Goal: Task Accomplishment & Management: Complete application form

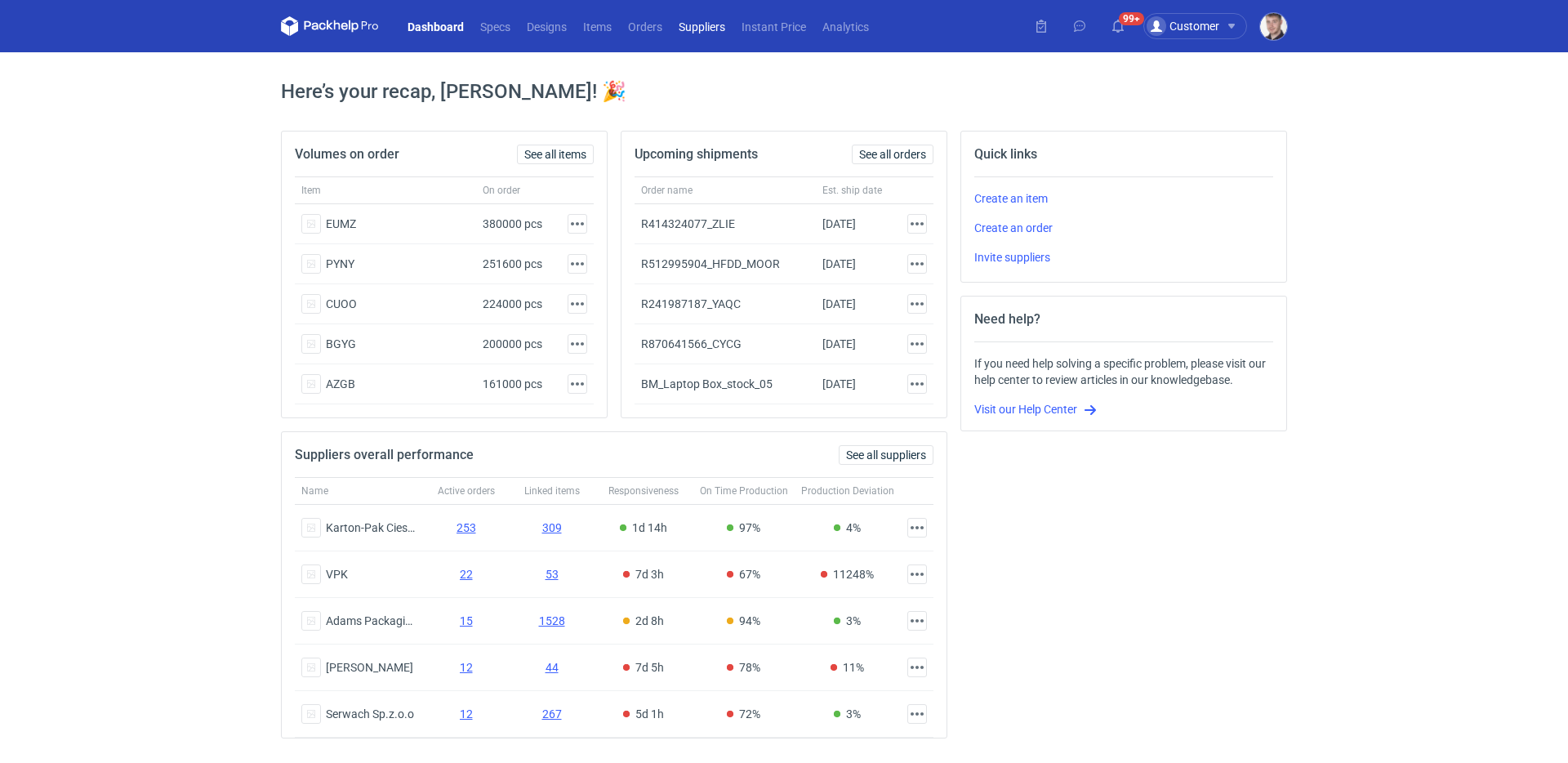
click at [702, 31] on link "Suppliers" at bounding box center [702, 26] width 62 height 20
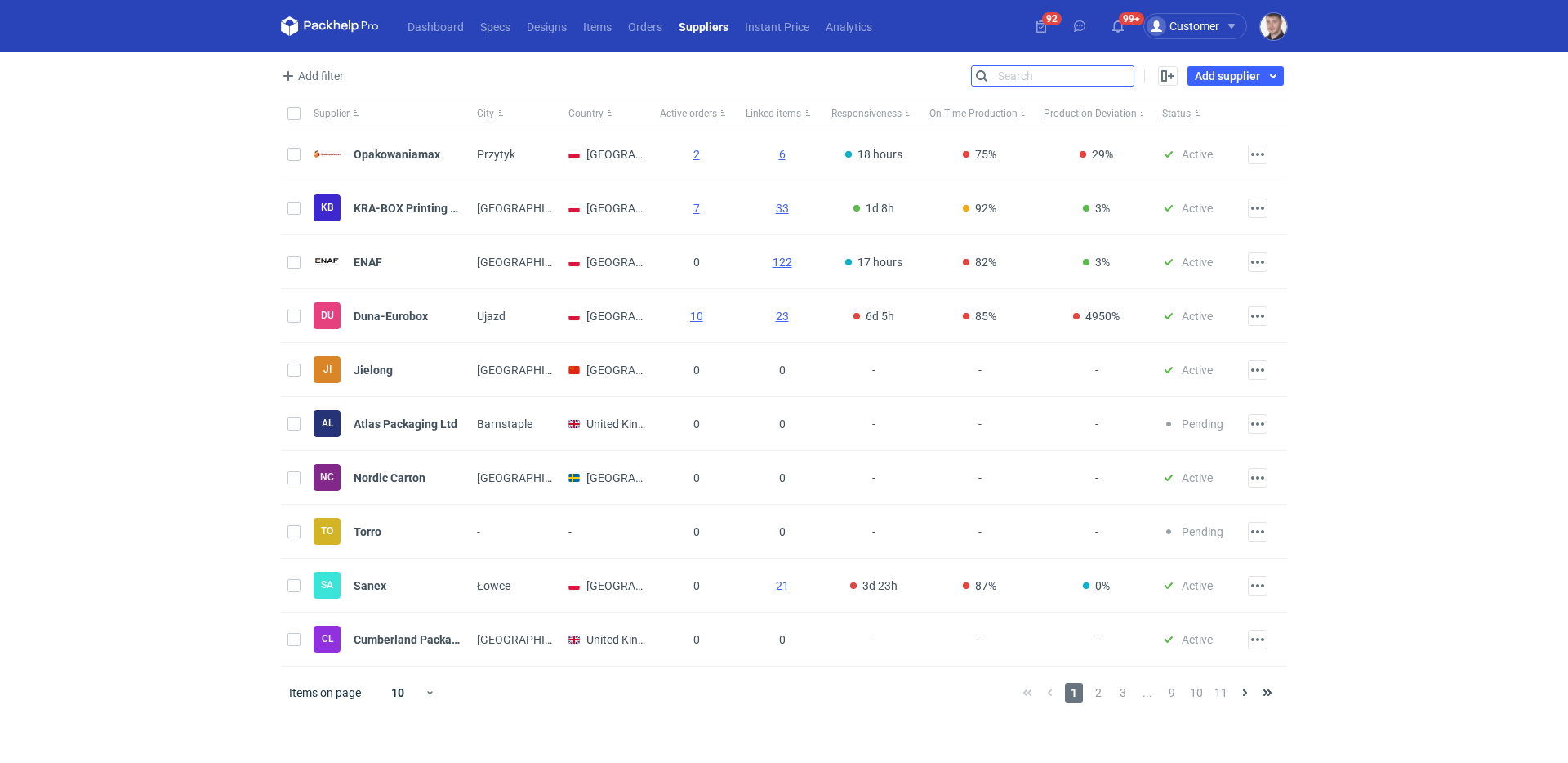
click at [1128, 78] on input "Search" at bounding box center [1052, 76] width 162 height 20
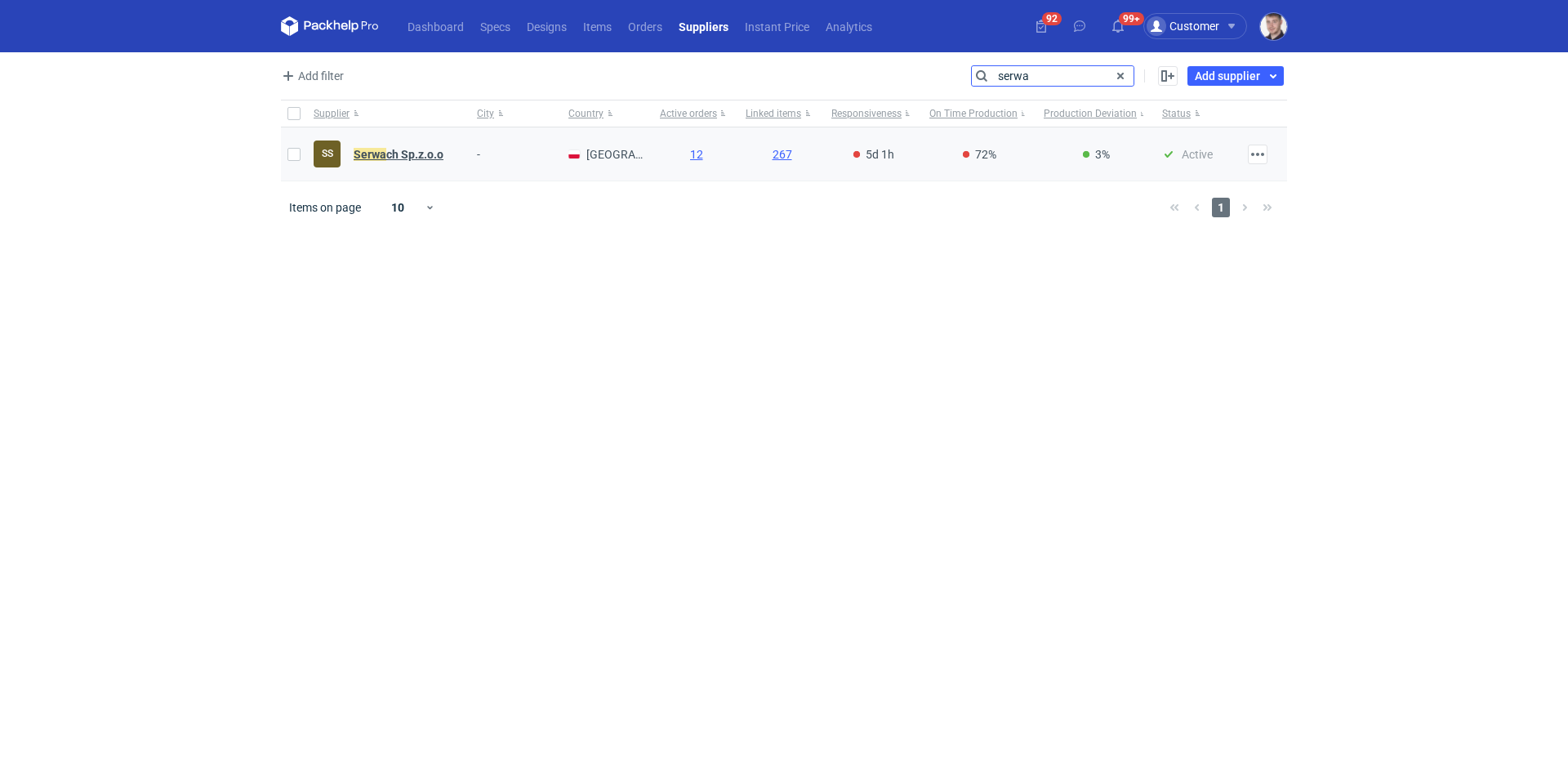
type input "serwa"
click at [412, 148] on strong "[PERSON_NAME] Sp.z.o.o" at bounding box center [398, 153] width 90 height 13
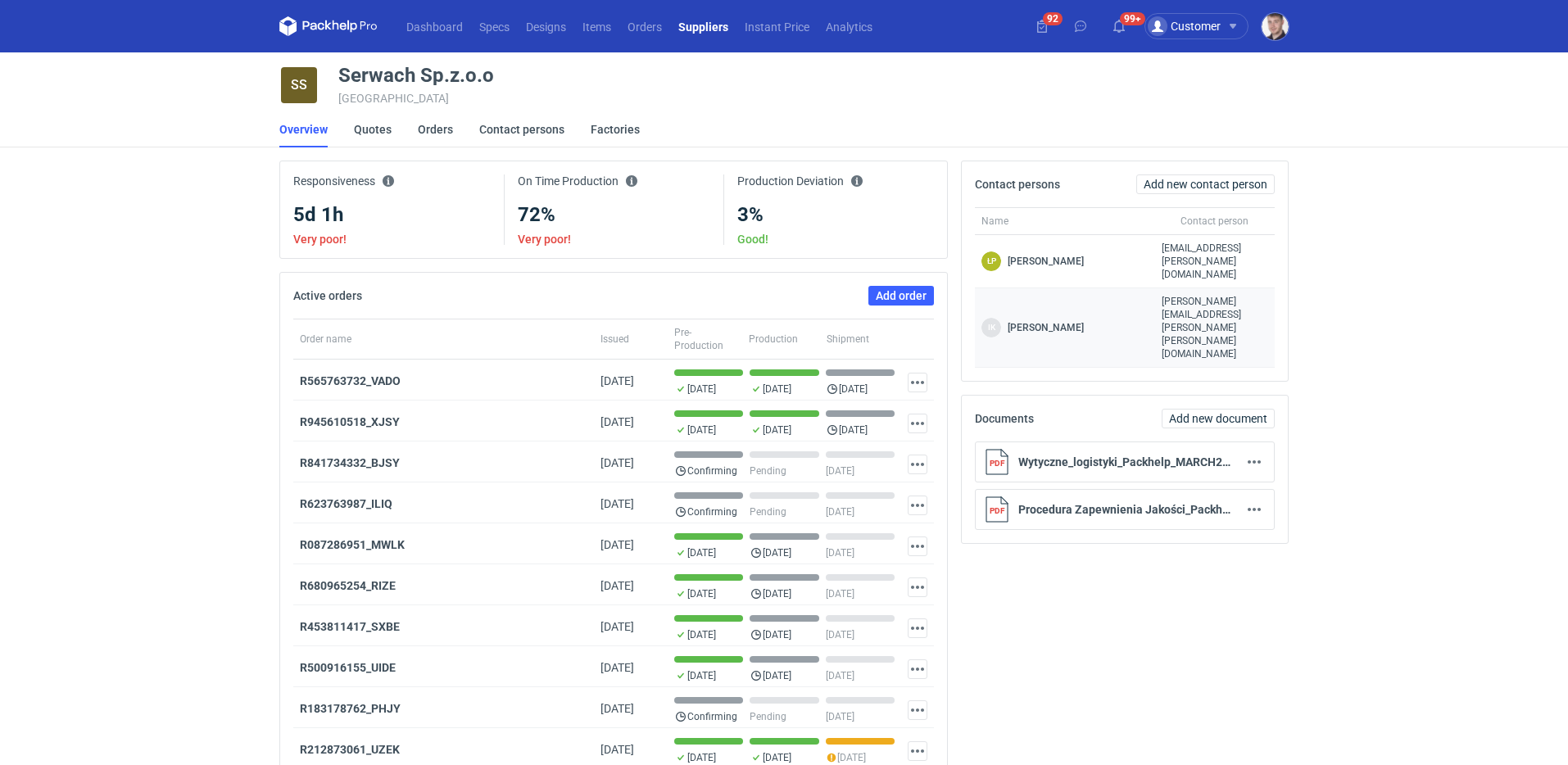
click at [1183, 295] on span "[PERSON_NAME][EMAIL_ADDRESS][PERSON_NAME][PERSON_NAME][DOMAIN_NAME]" at bounding box center [1214, 327] width 107 height 66
copy span "[PERSON_NAME][EMAIL_ADDRESS][PERSON_NAME][PERSON_NAME][DOMAIN_NAME]"
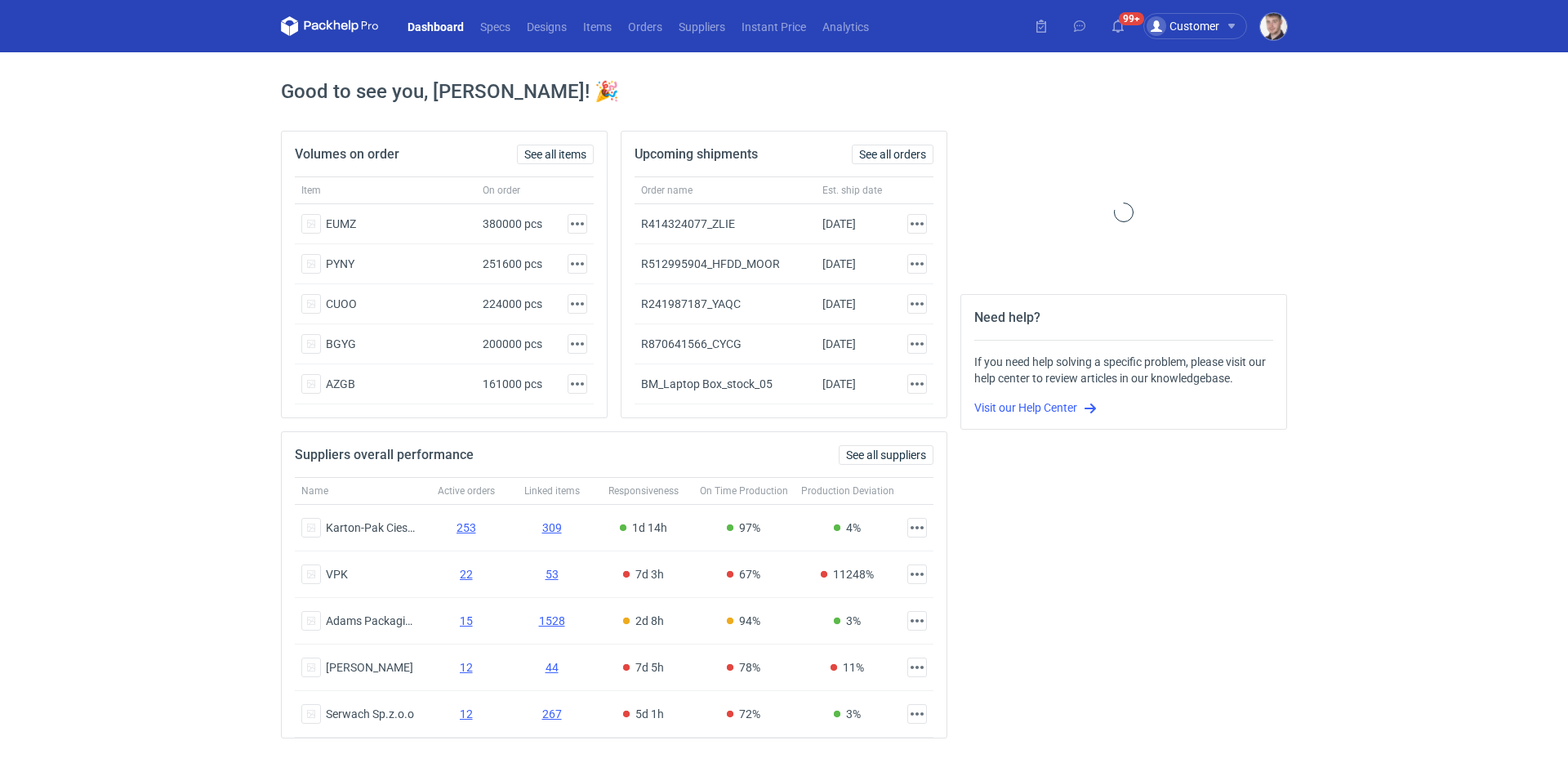
click at [701, 36] on nav "Dashboard Specs Designs Items Orders Suppliers Instant Price Analytics" at bounding box center [579, 26] width 597 height 53
click at [702, 30] on link "Suppliers" at bounding box center [702, 26] width 62 height 20
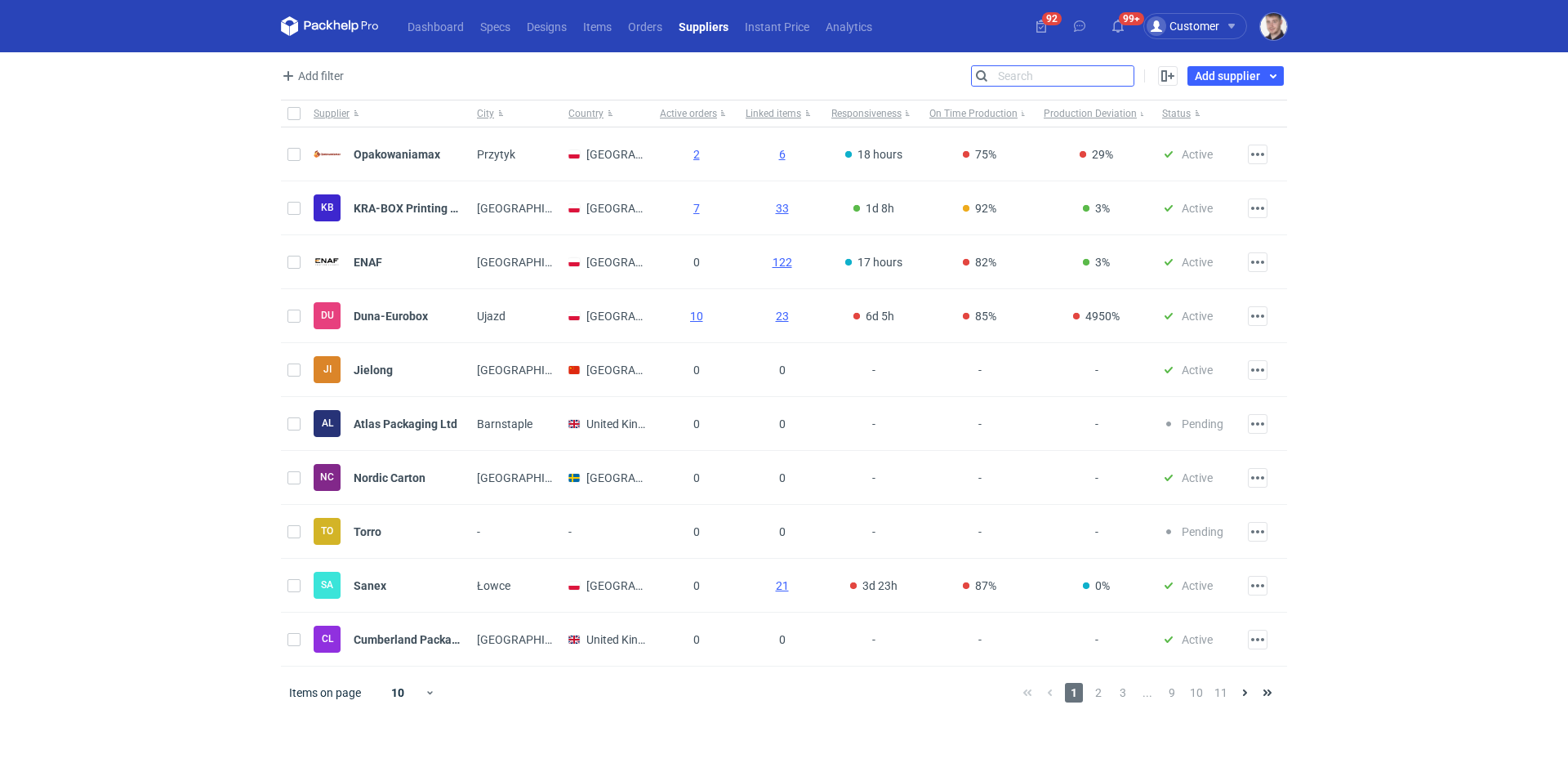
click at [1121, 75] on input "Search" at bounding box center [1052, 76] width 162 height 20
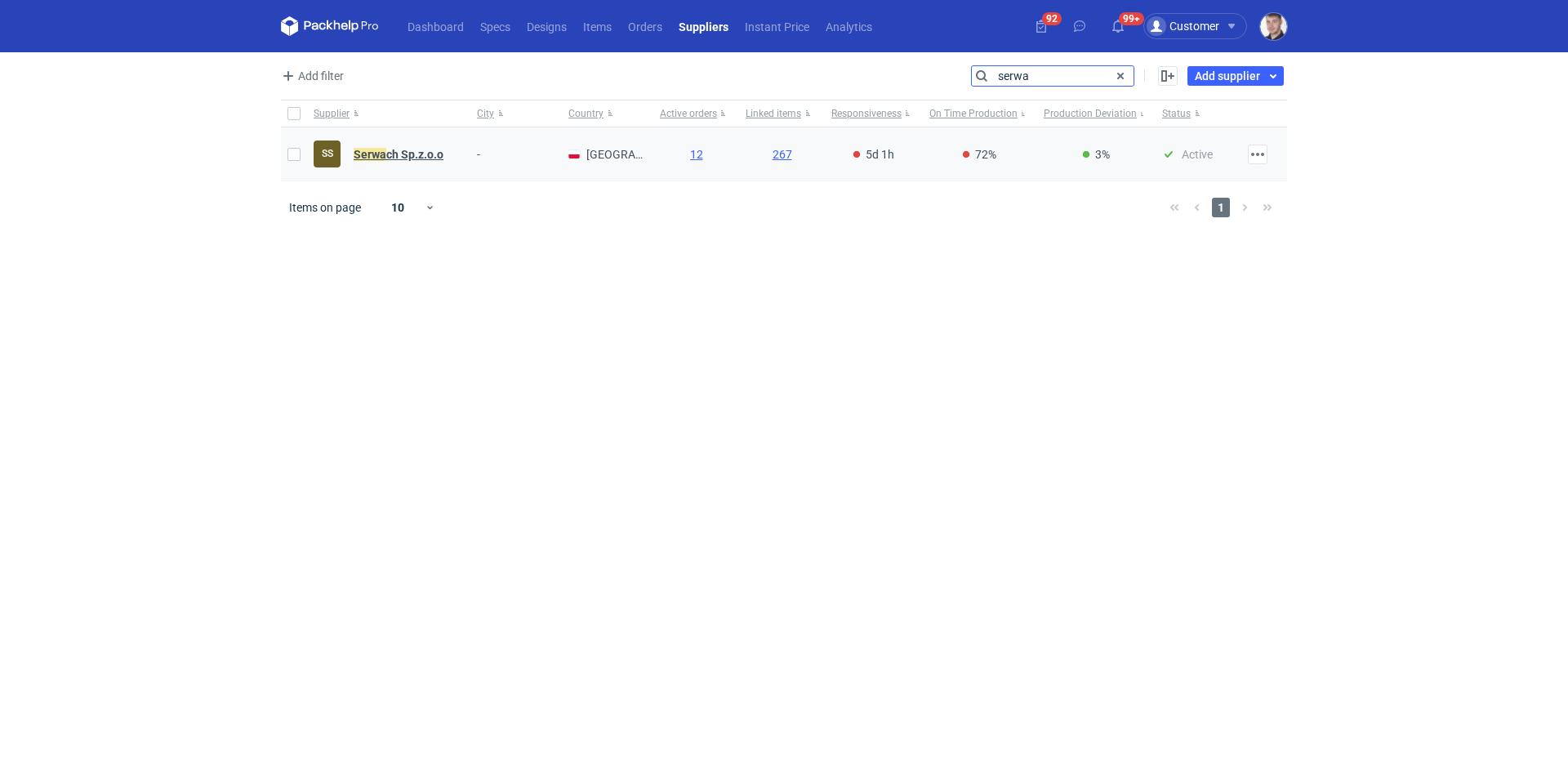
type input "serwa"
click at [436, 149] on strong "[PERSON_NAME] Sp.z.o.o" at bounding box center [398, 153] width 90 height 13
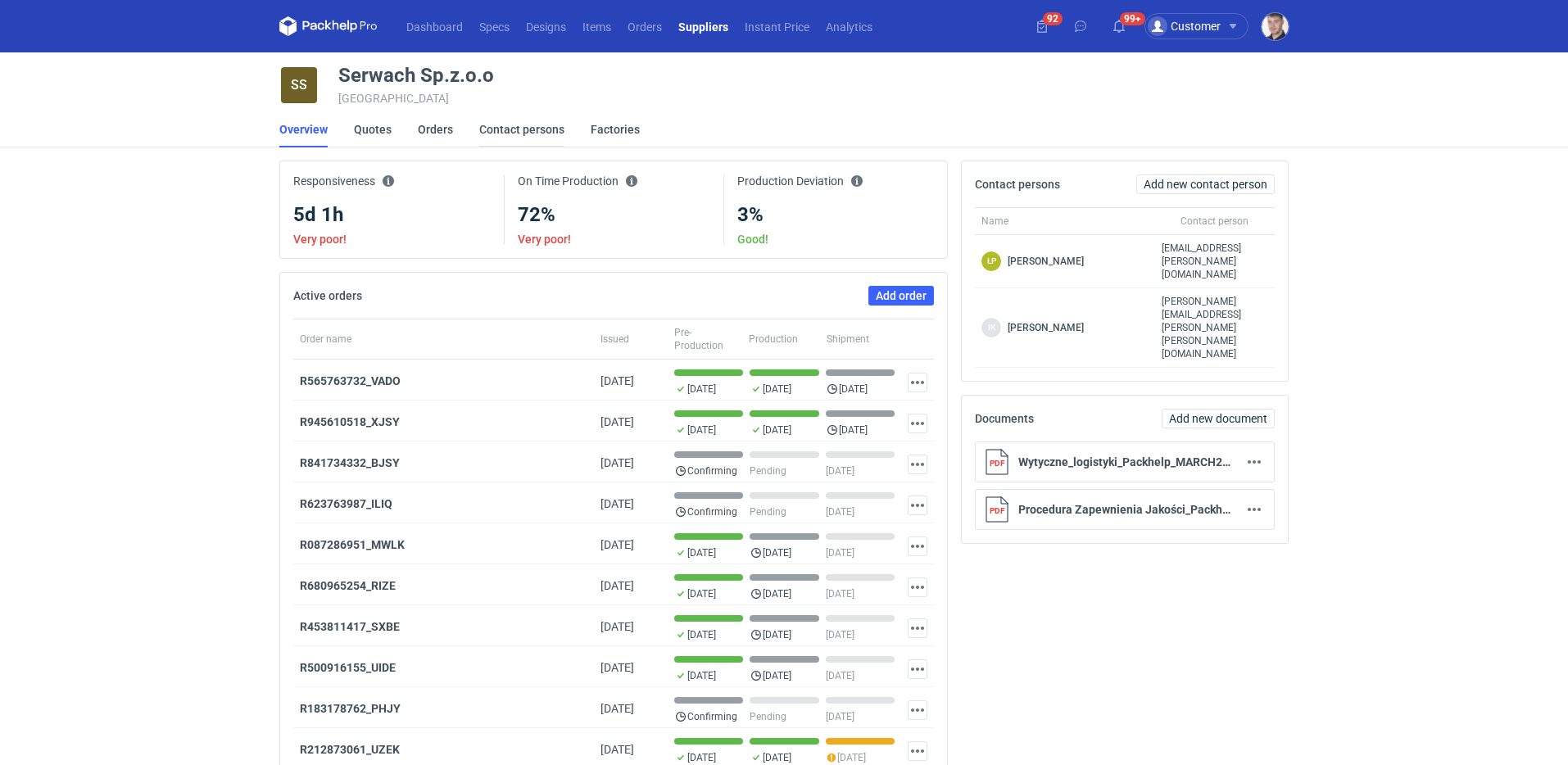
click at [497, 130] on link "Contact persons" at bounding box center [521, 129] width 85 height 36
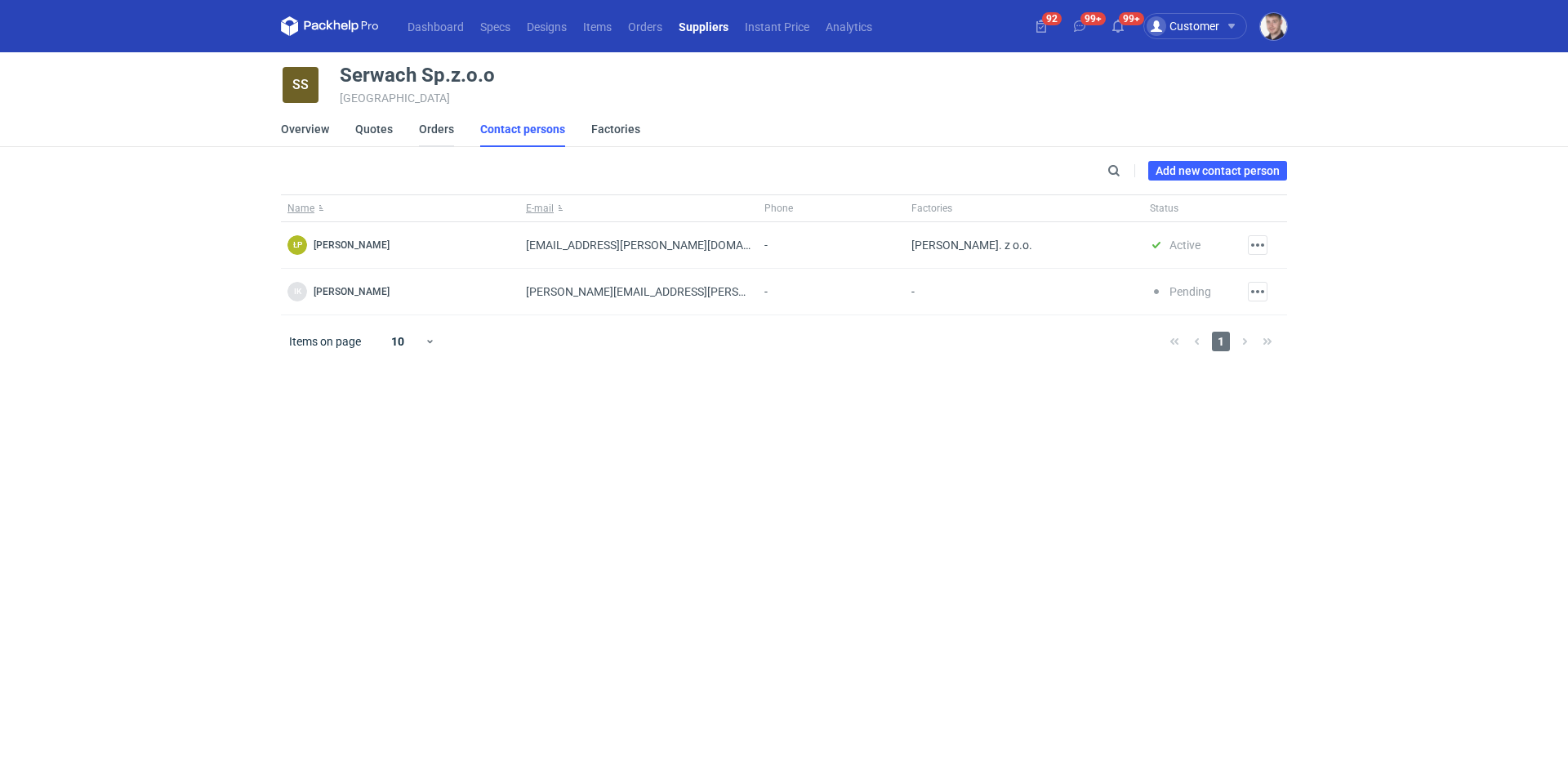
click at [442, 132] on link "Orders" at bounding box center [436, 129] width 35 height 36
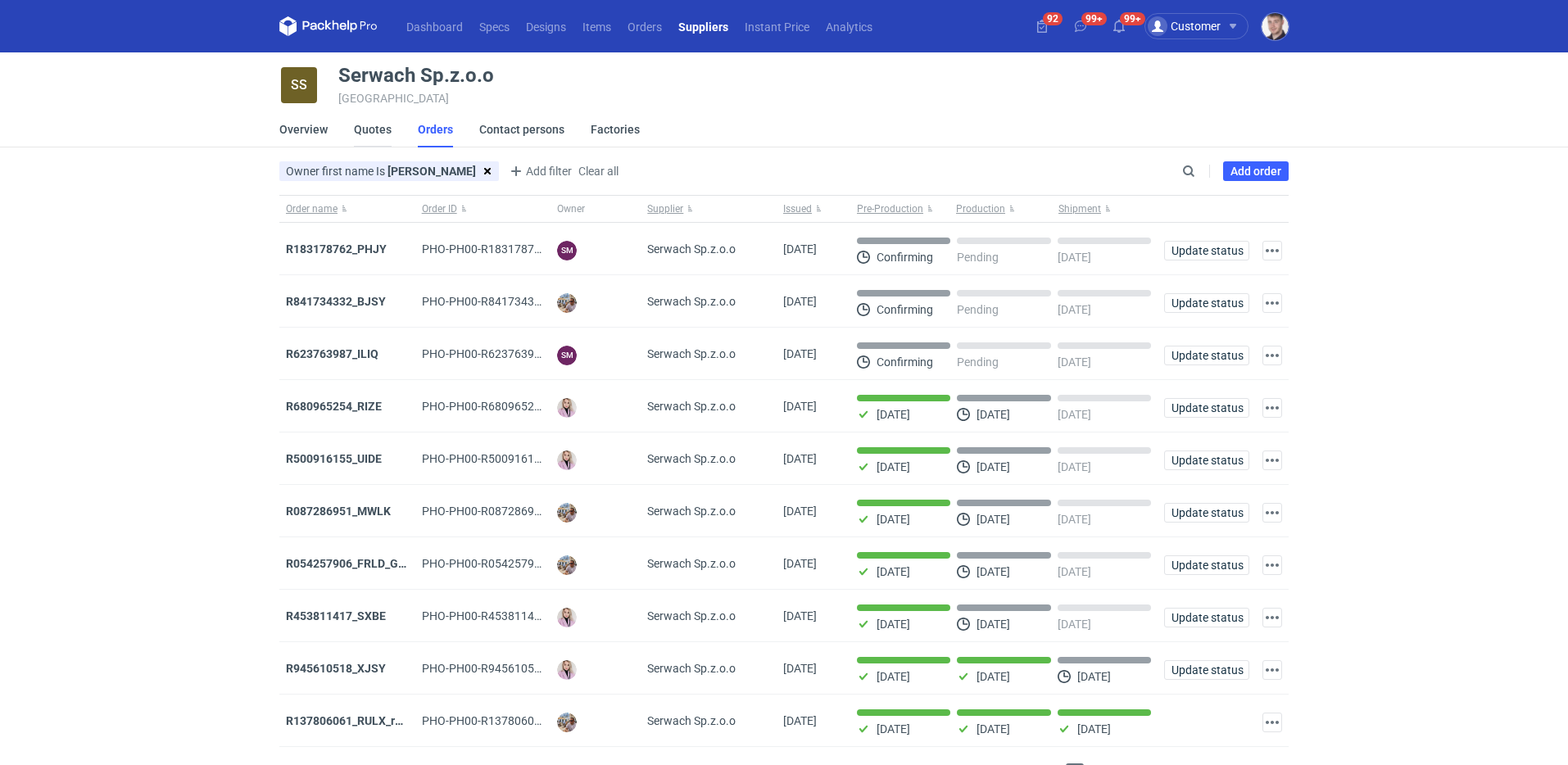
click at [373, 132] on link "Quotes" at bounding box center [372, 129] width 37 height 36
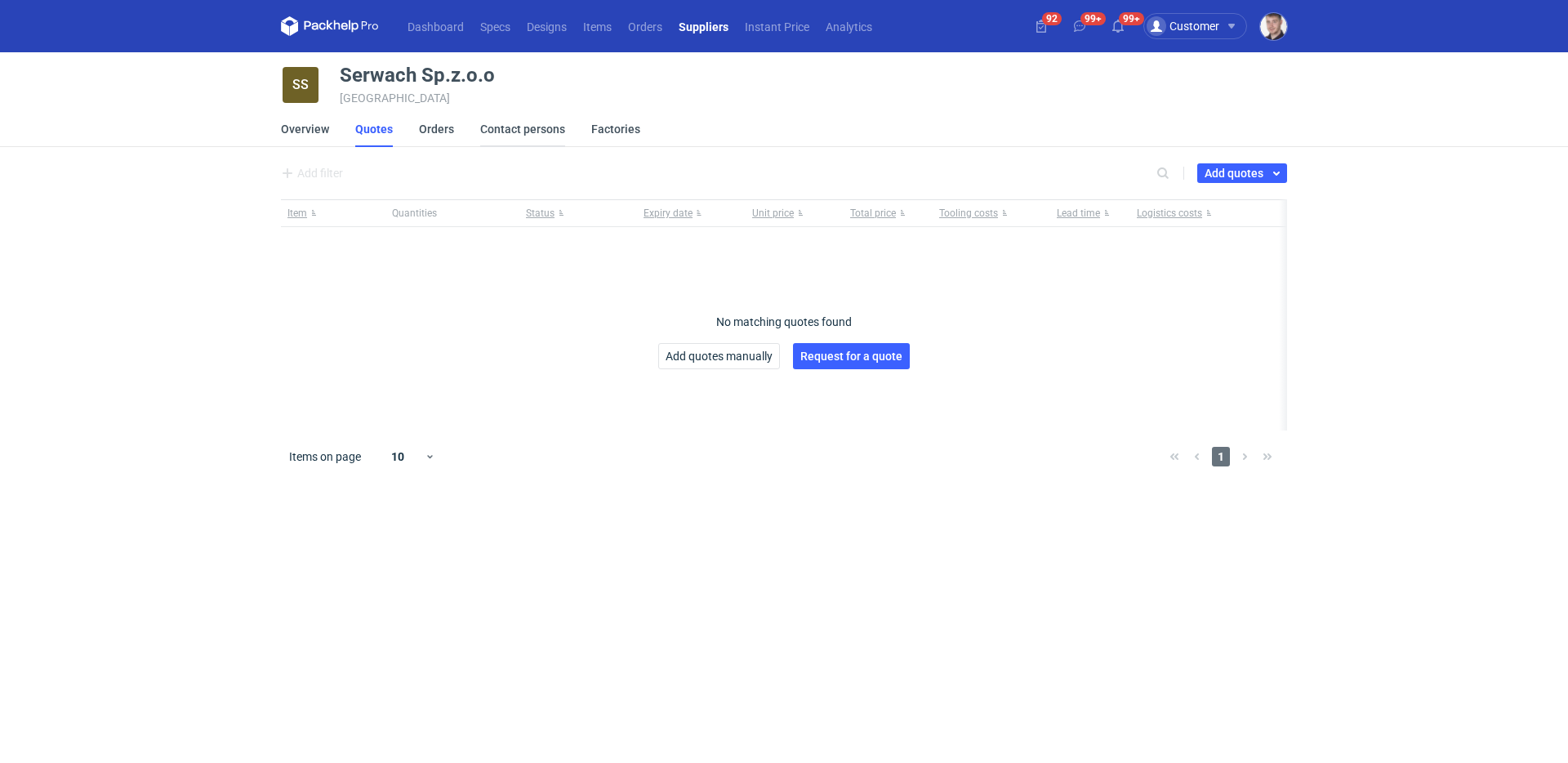
click at [538, 136] on link "Contact persons" at bounding box center [522, 129] width 85 height 36
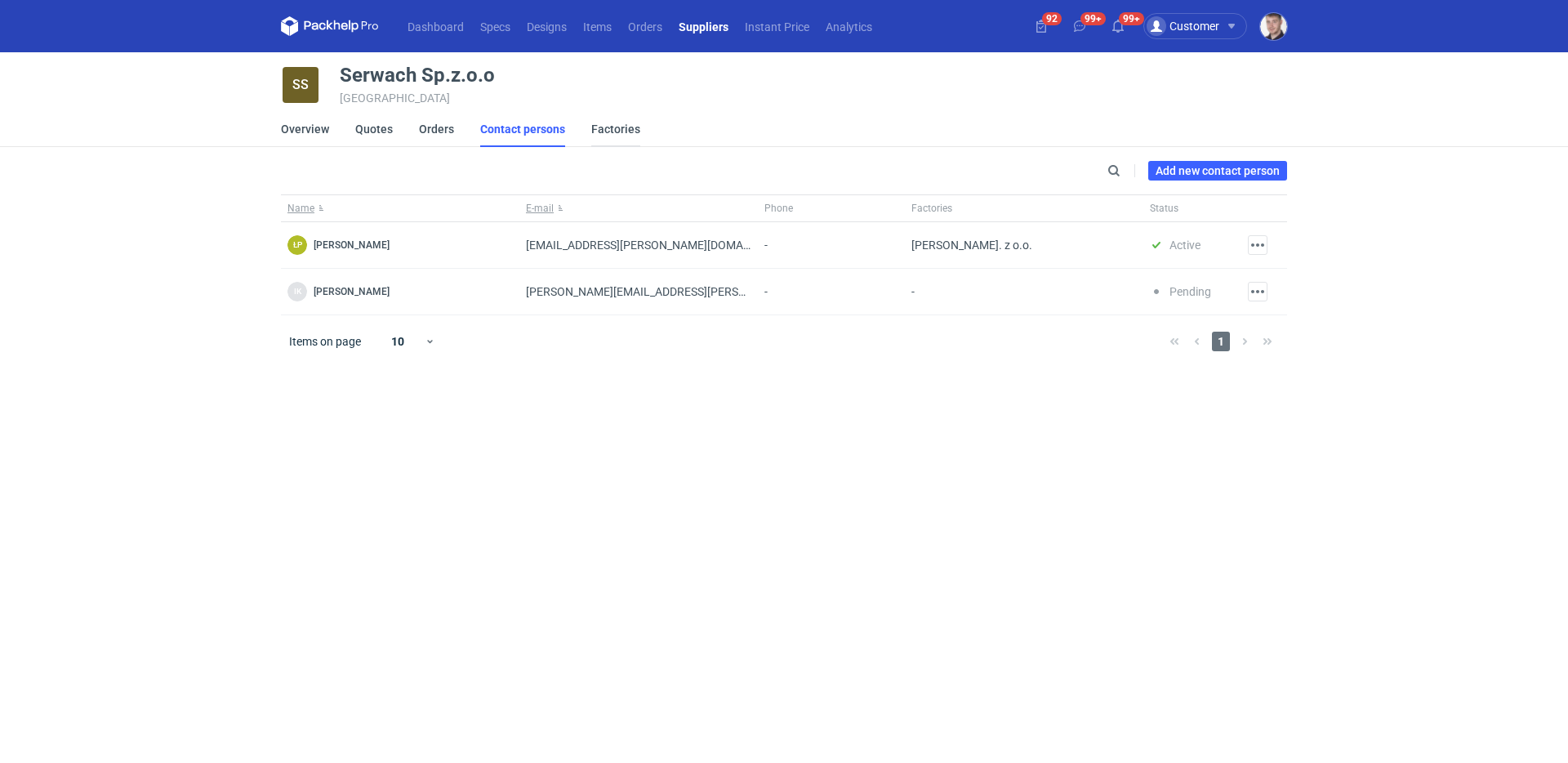
click at [596, 134] on link "Factories" at bounding box center [615, 129] width 49 height 36
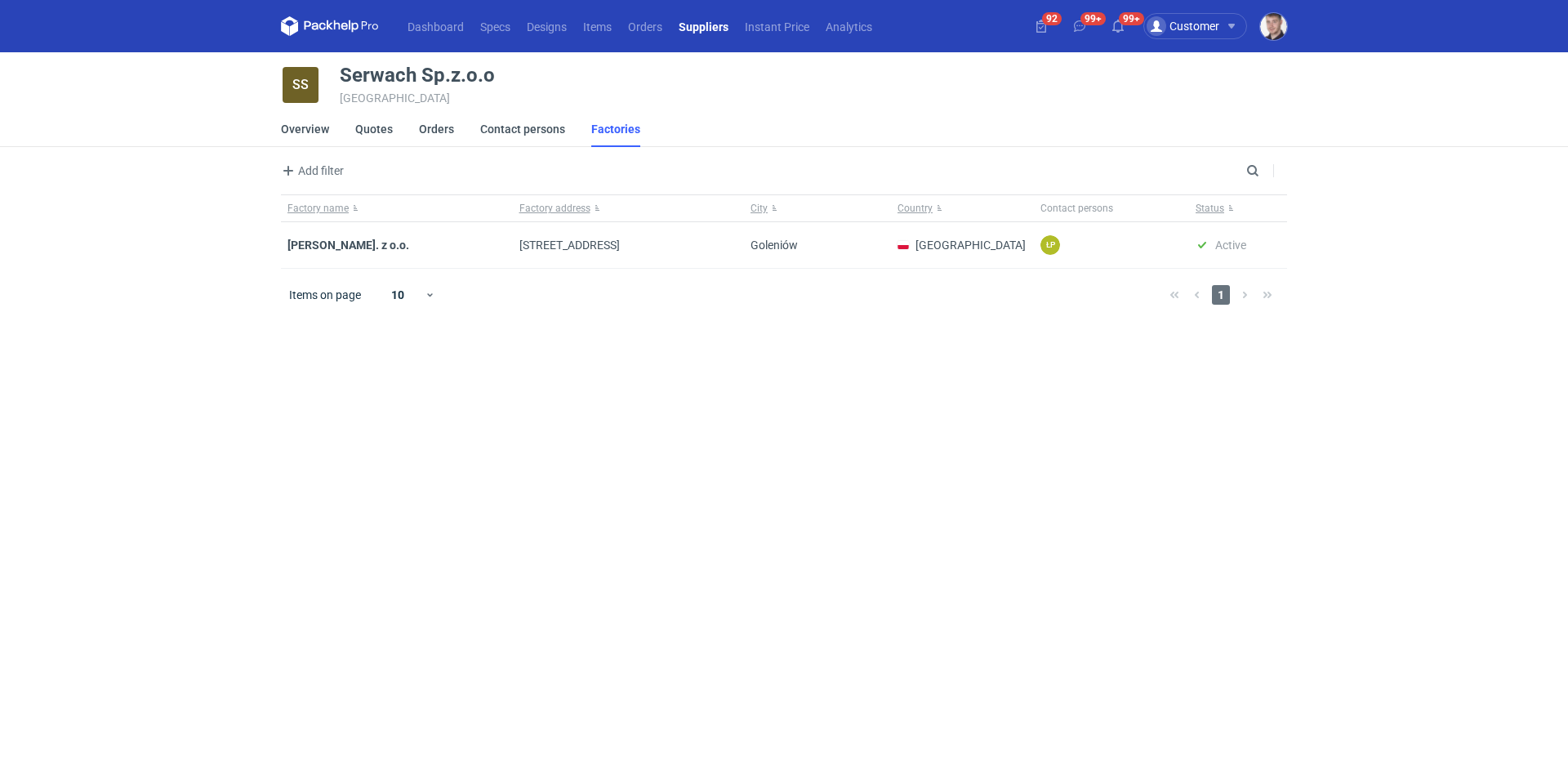
click at [330, 138] on li "Overview" at bounding box center [318, 129] width 74 height 36
click at [322, 135] on link "Overview" at bounding box center [305, 129] width 48 height 36
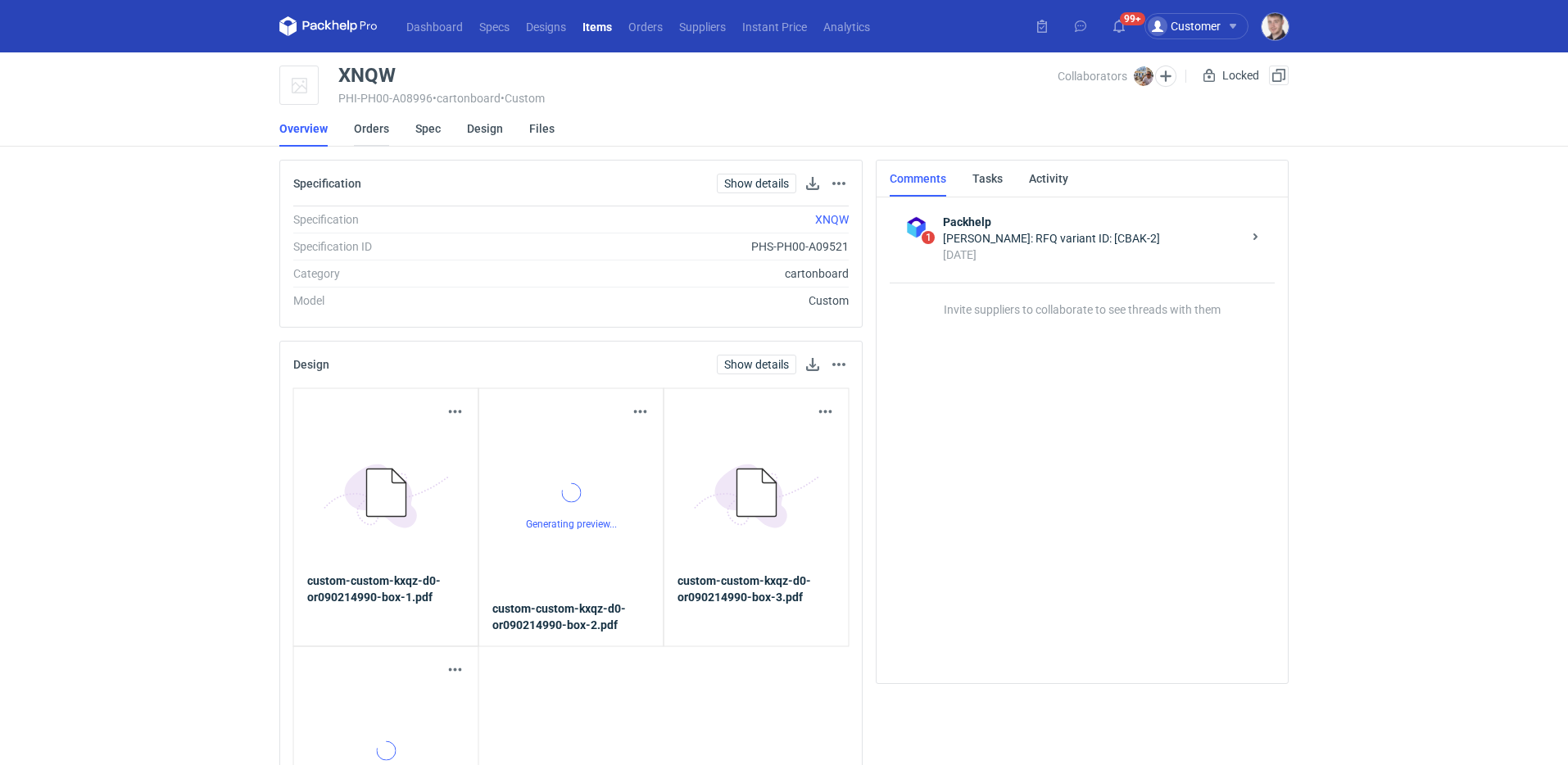
click at [371, 134] on link "Orders" at bounding box center [371, 128] width 35 height 36
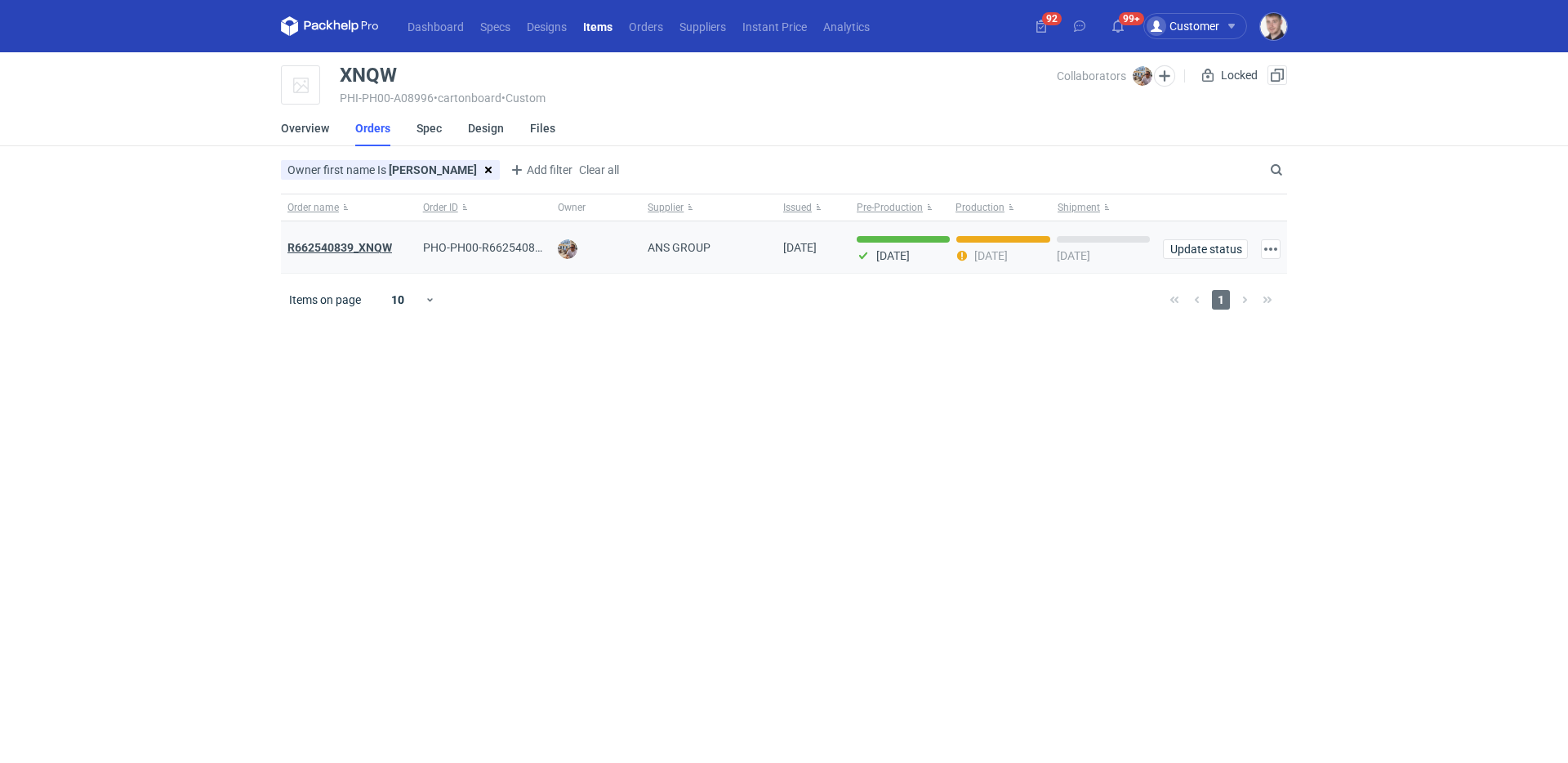
click at [377, 248] on strong "R662540839_XNQW" at bounding box center [339, 247] width 104 height 13
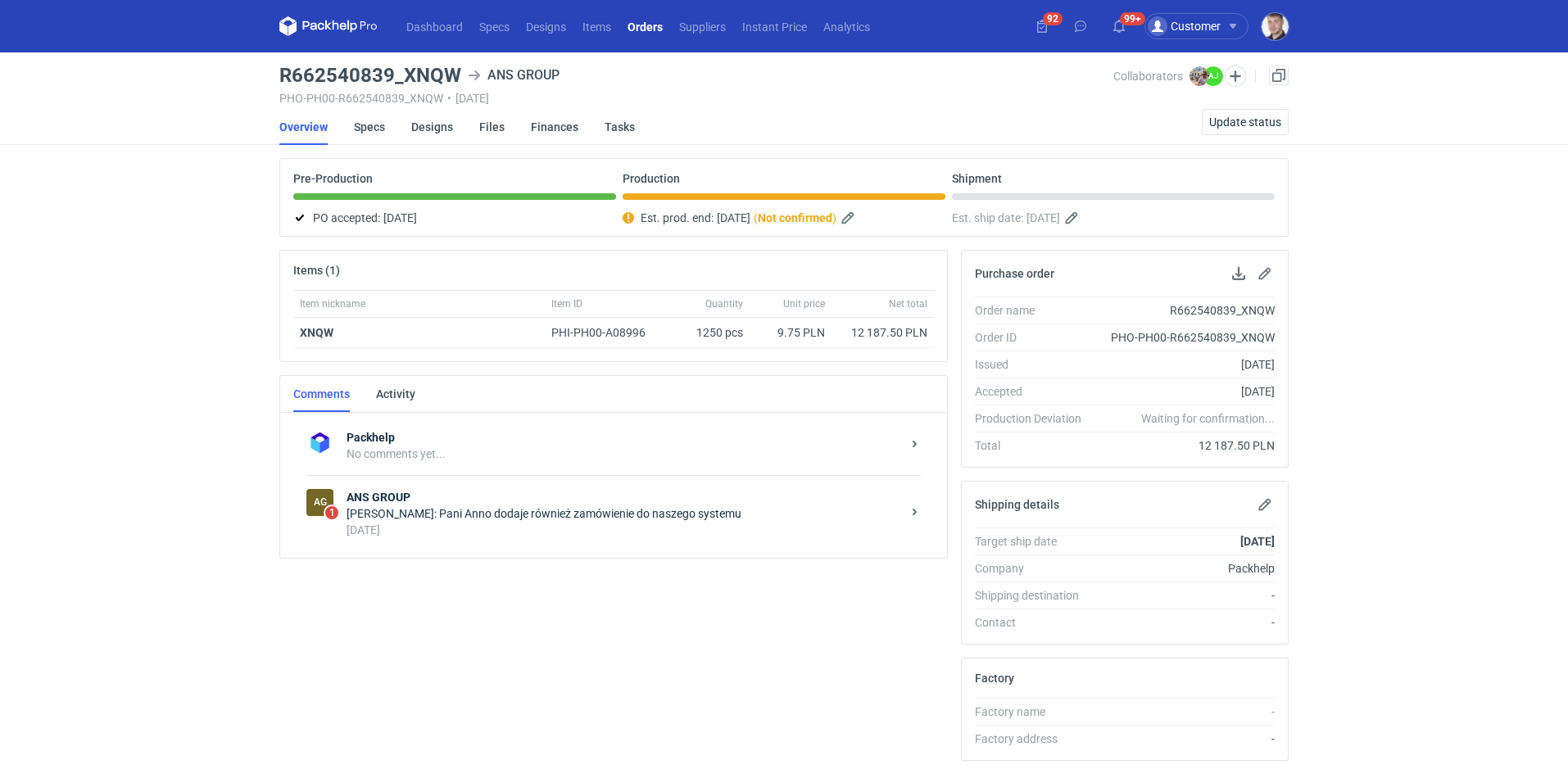
click at [494, 489] on strong "ANS GROUP" at bounding box center [624, 497] width 554 height 17
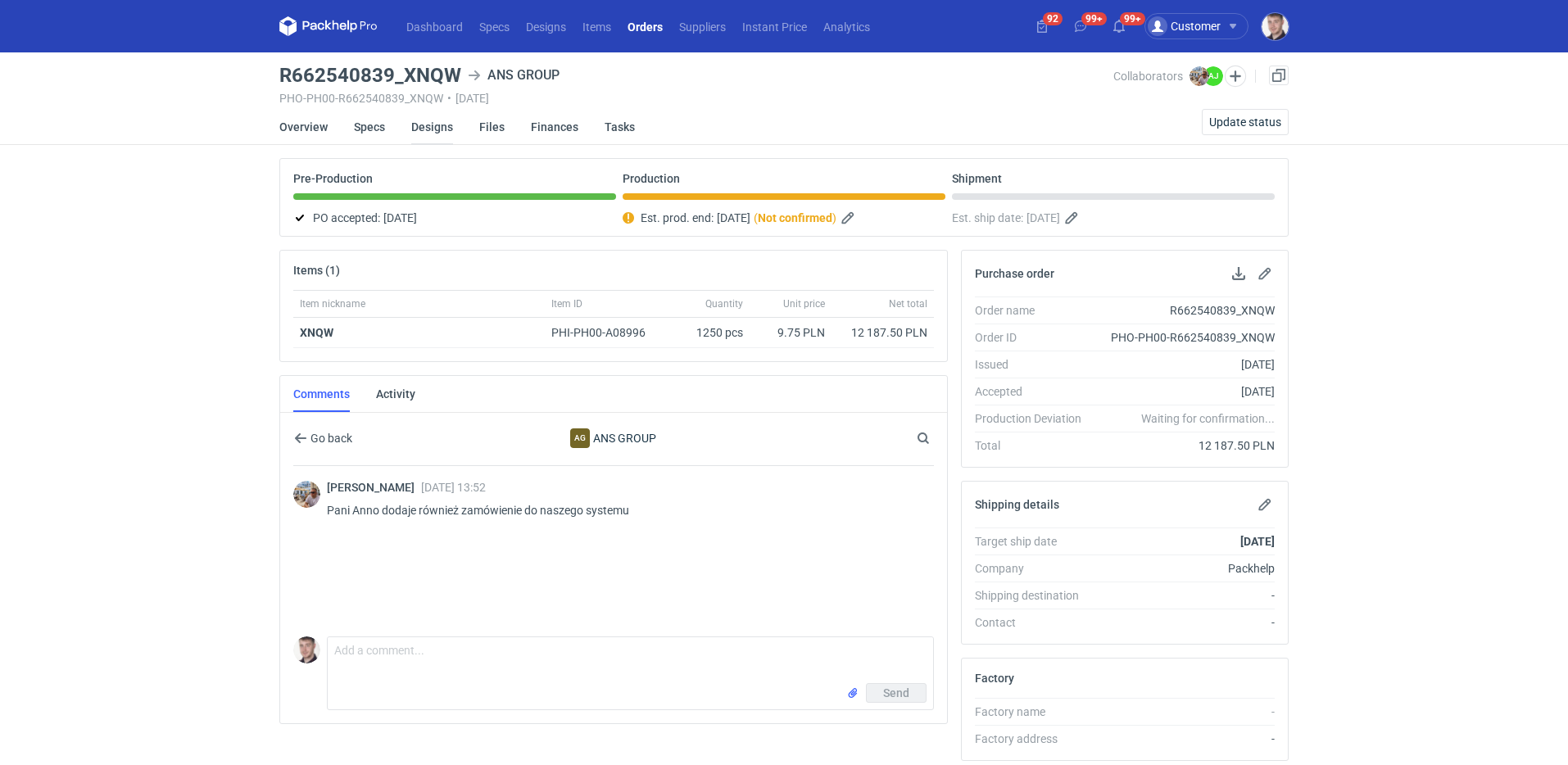
click at [423, 127] on link "Designs" at bounding box center [432, 126] width 42 height 36
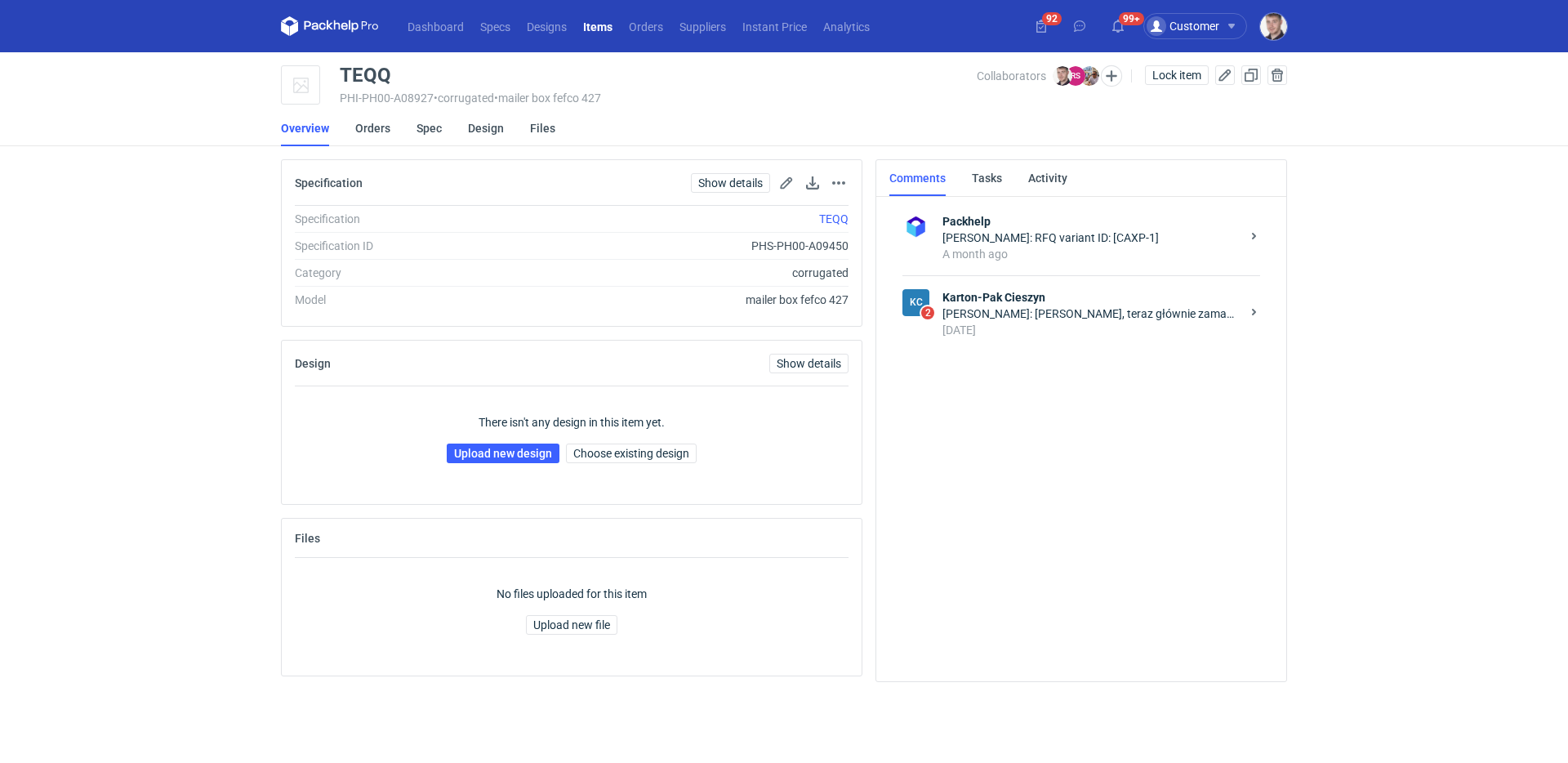
click at [1084, 322] on div "19 days ago" at bounding box center [1091, 330] width 298 height 17
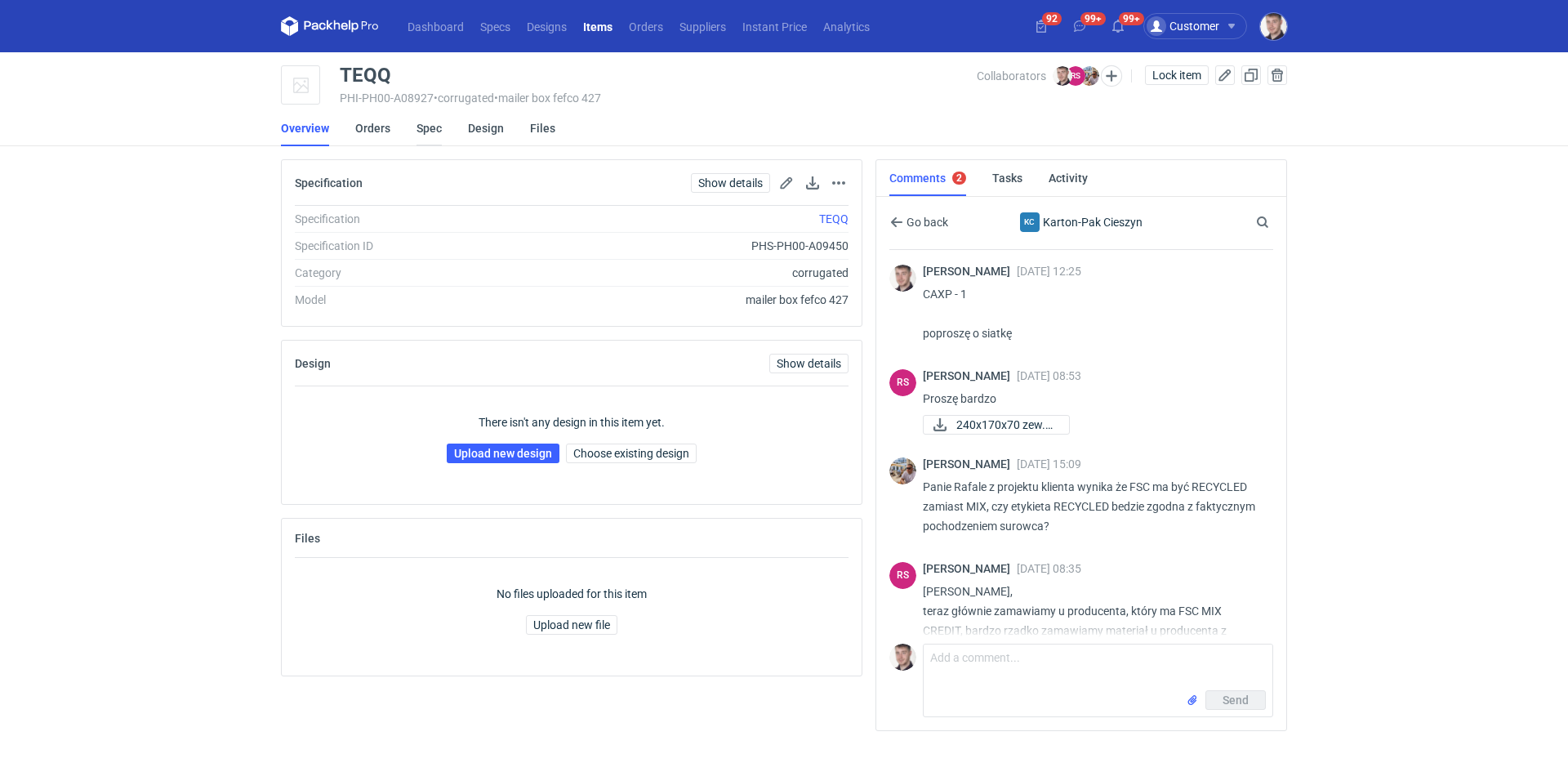
click at [427, 120] on link "Spec" at bounding box center [430, 128] width 25 height 36
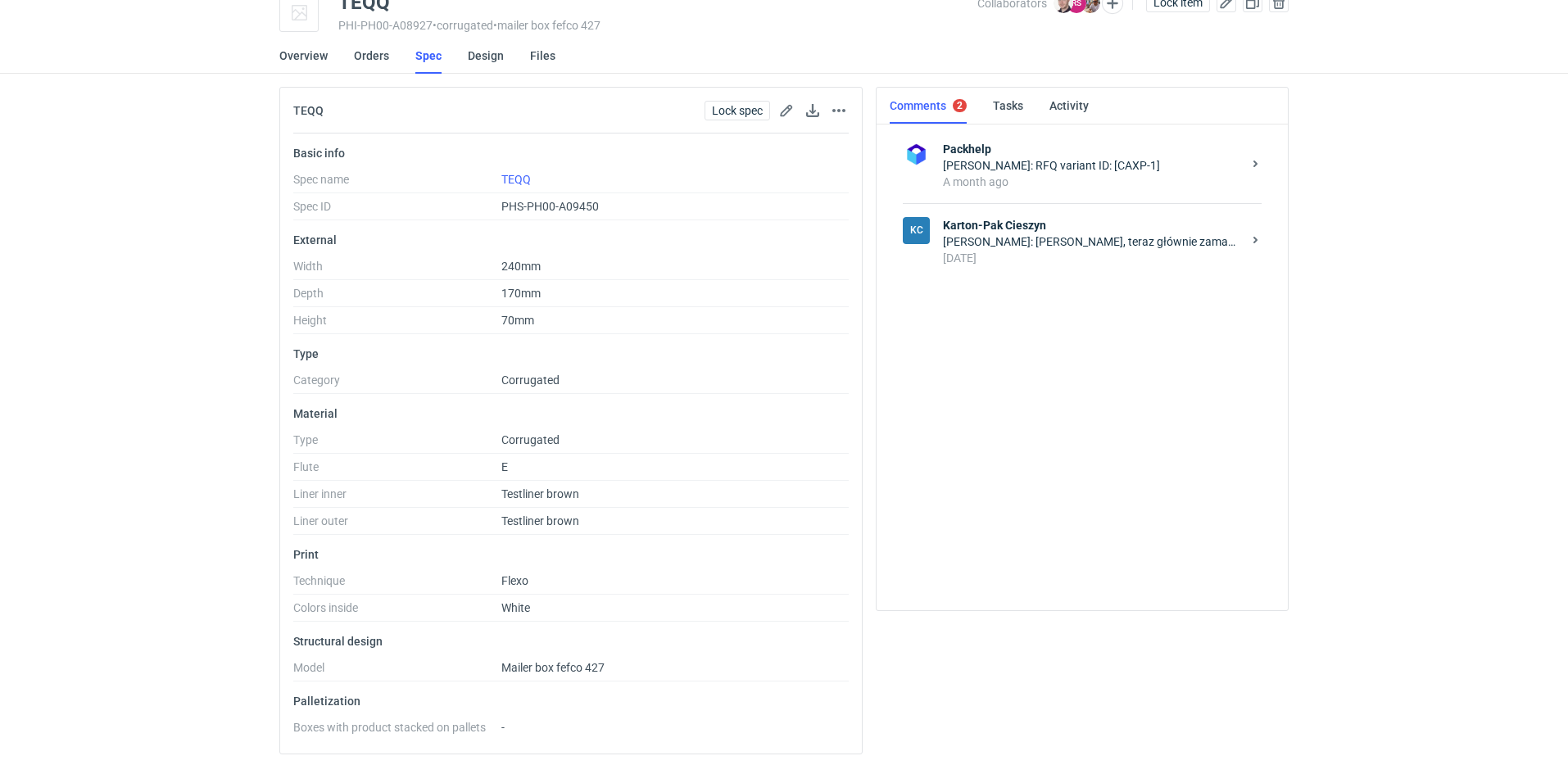
scroll to position [72, 0]
click at [1034, 236] on div "Rafał Stani: Panie Michale, teraz głównie zamawiamy u producenta, który ma FSC …" at bounding box center [1092, 242] width 299 height 17
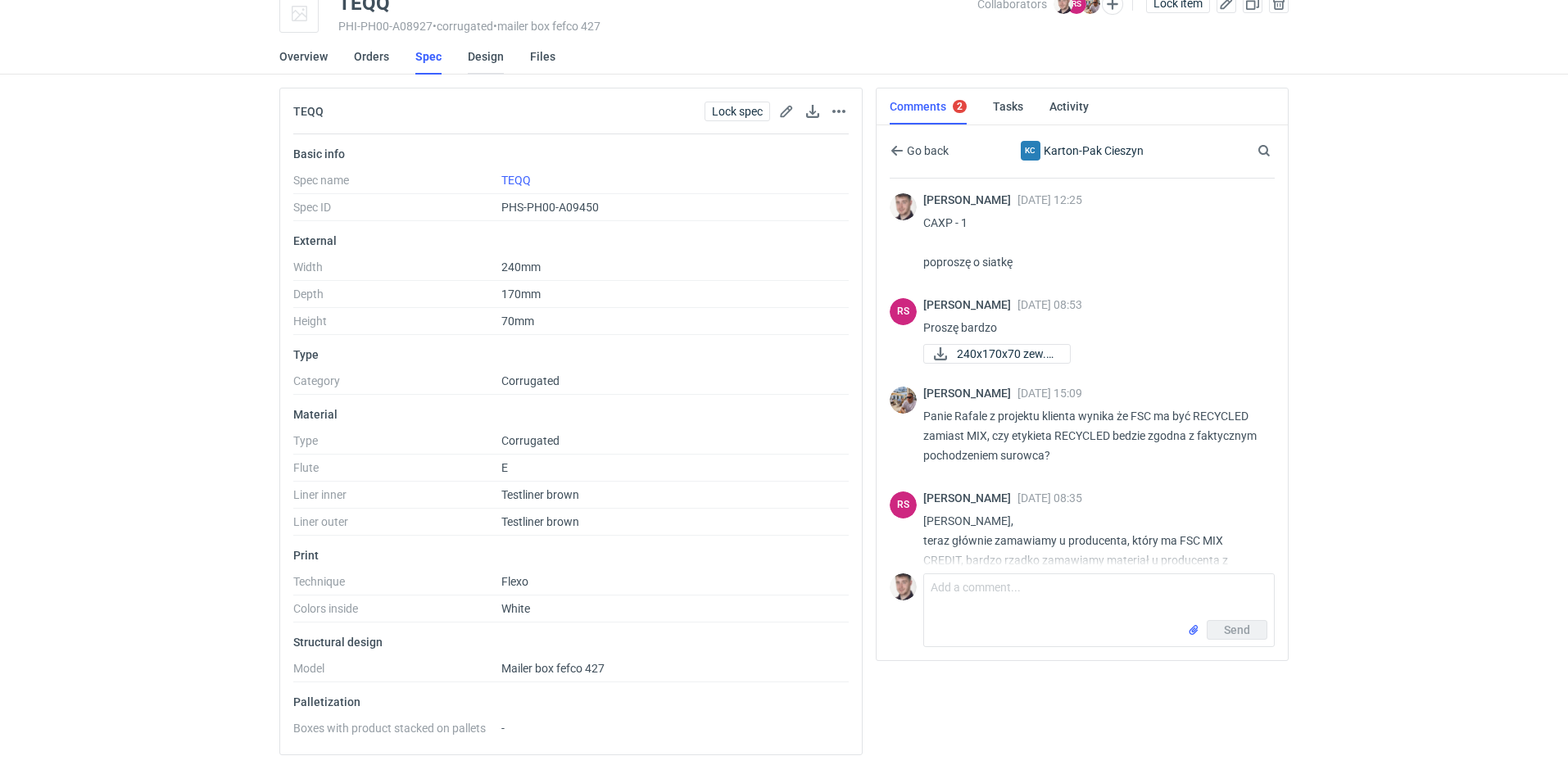
click at [478, 63] on link "Design" at bounding box center [486, 56] width 36 height 36
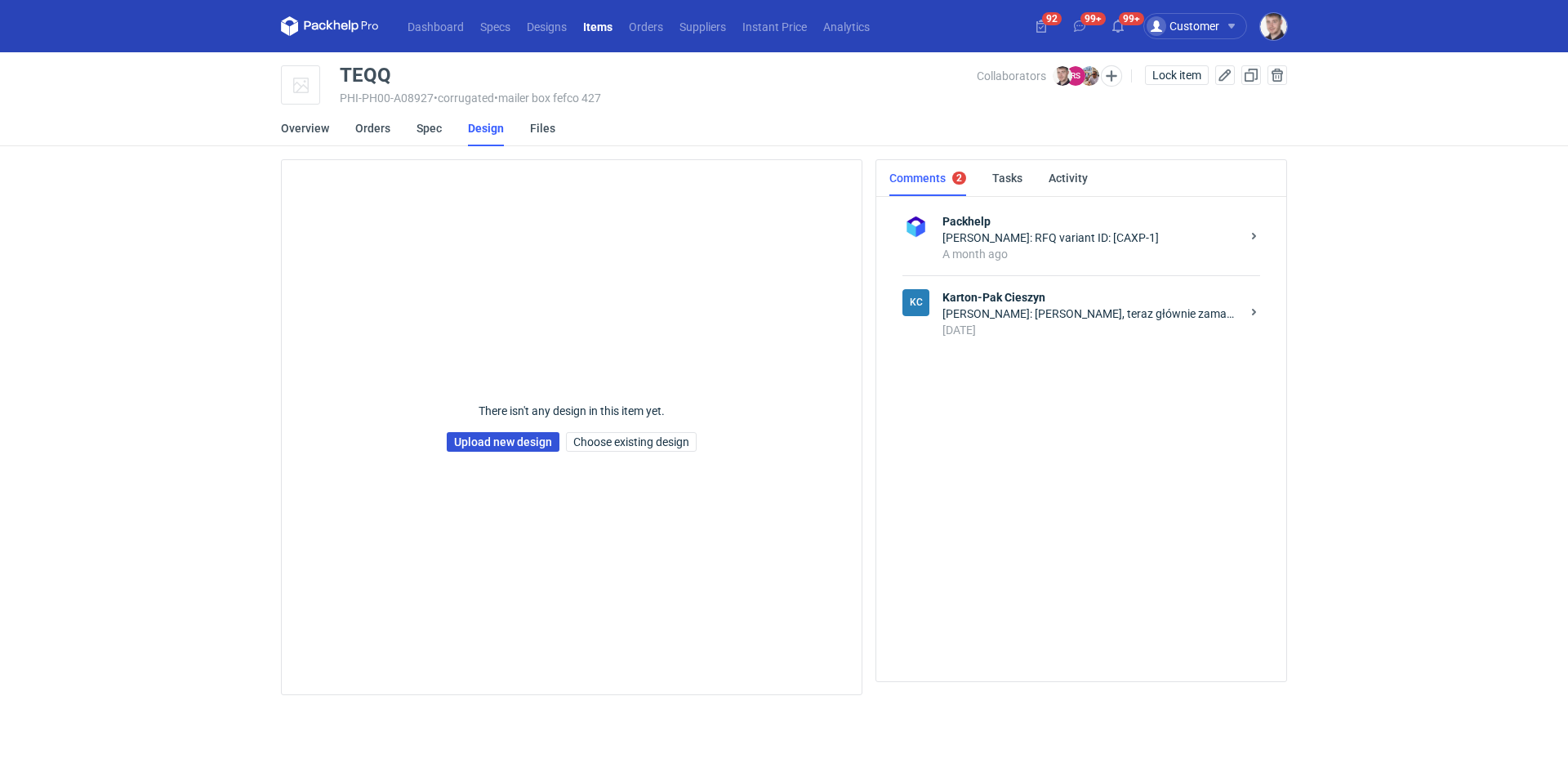
click at [512, 444] on link "Upload new design" at bounding box center [502, 442] width 112 height 20
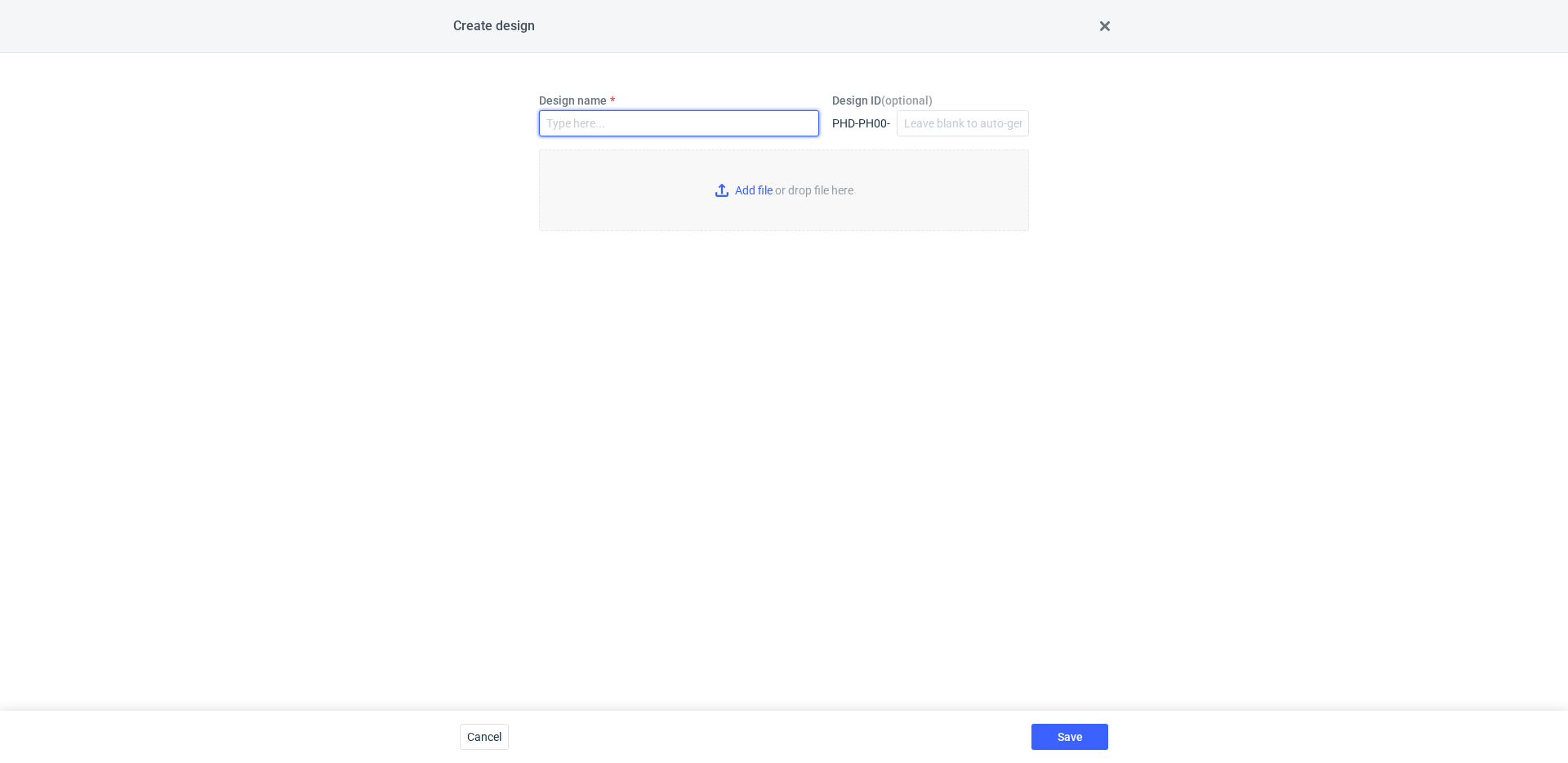
click at [630, 130] on input "Design name" at bounding box center [679, 123] width 280 height 26
type input "TEQQ"
click at [784, 197] on input "Add file or drop file here" at bounding box center [784, 191] width 490 height 82
type input "C:\fakepath\ostro__custom____TEQQ__d0__oR688994881__inside.pdf"
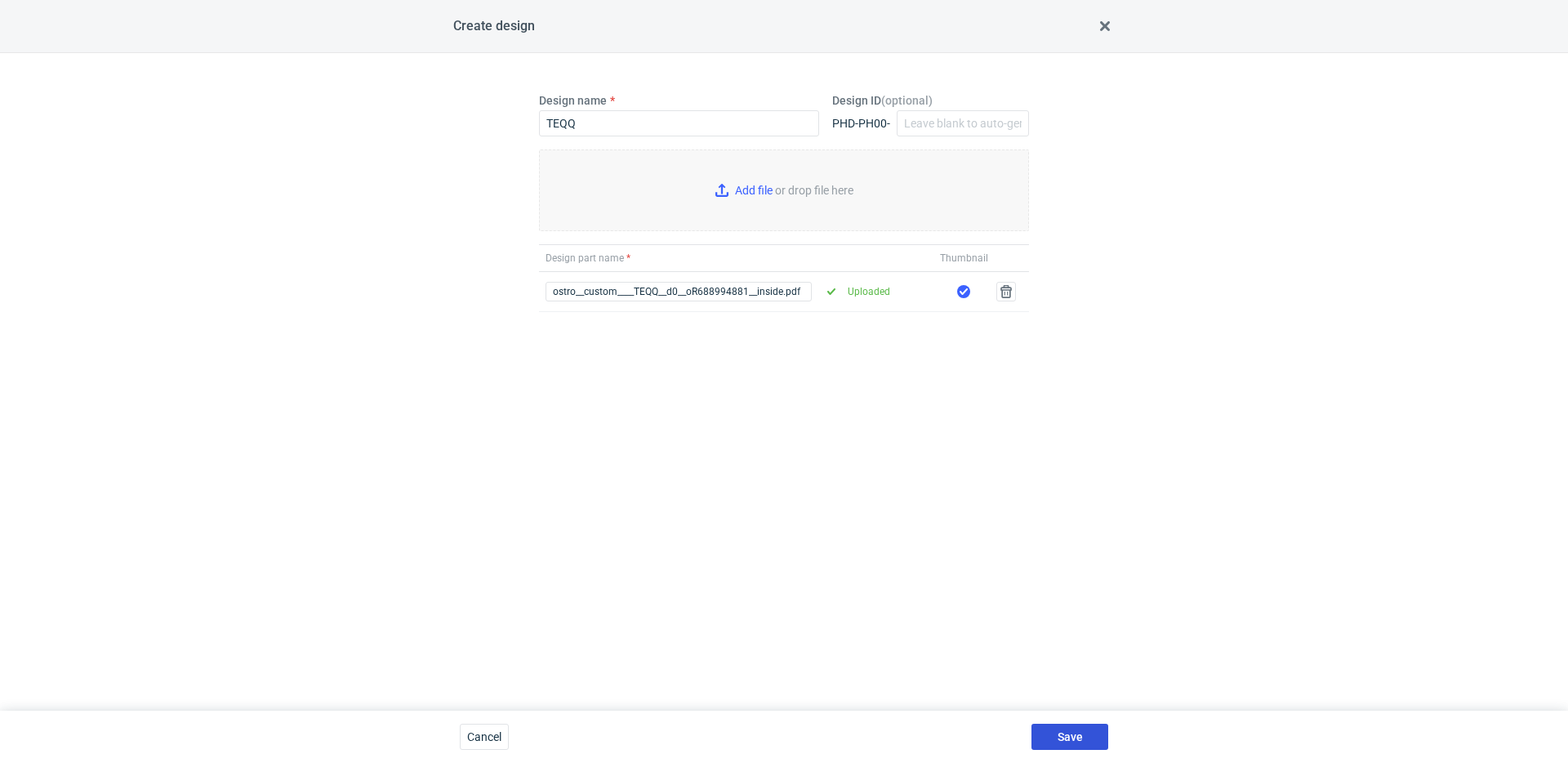
click at [1080, 732] on span "Save" at bounding box center [1070, 738] width 25 height 12
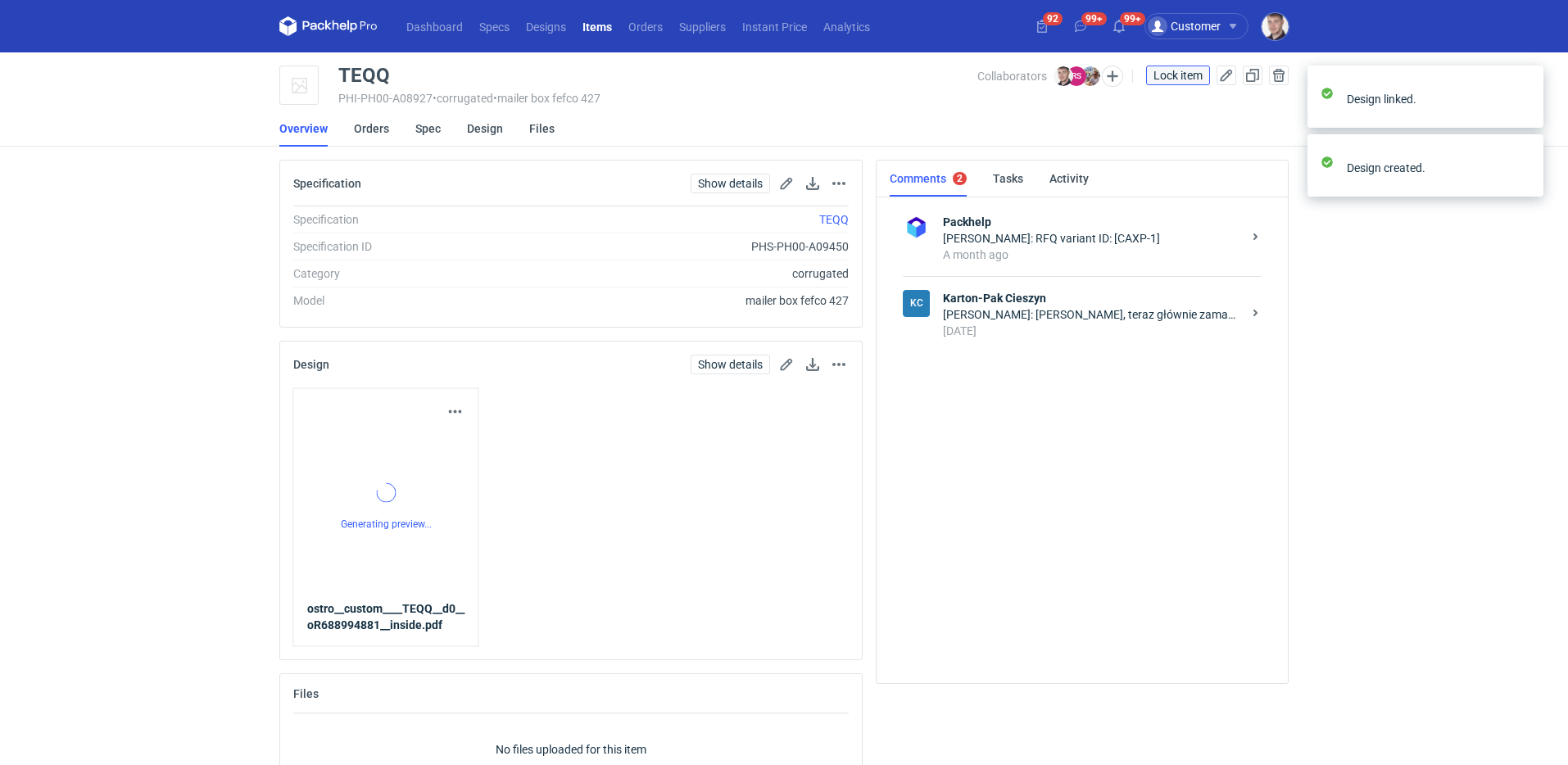
click at [1176, 70] on span "Lock item" at bounding box center [1178, 75] width 49 height 12
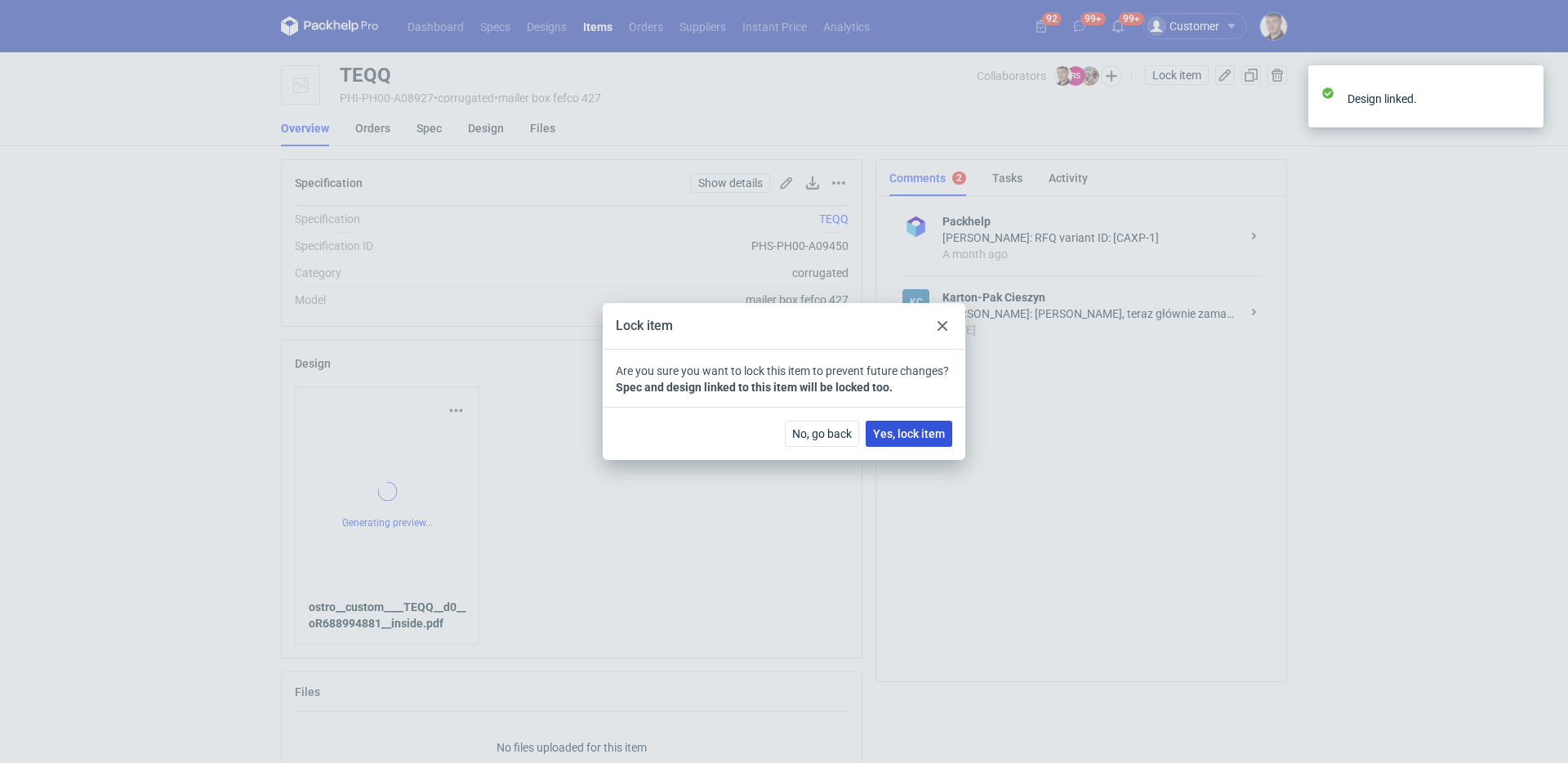
click at [918, 432] on span "Yes, lock item" at bounding box center [909, 434] width 72 height 12
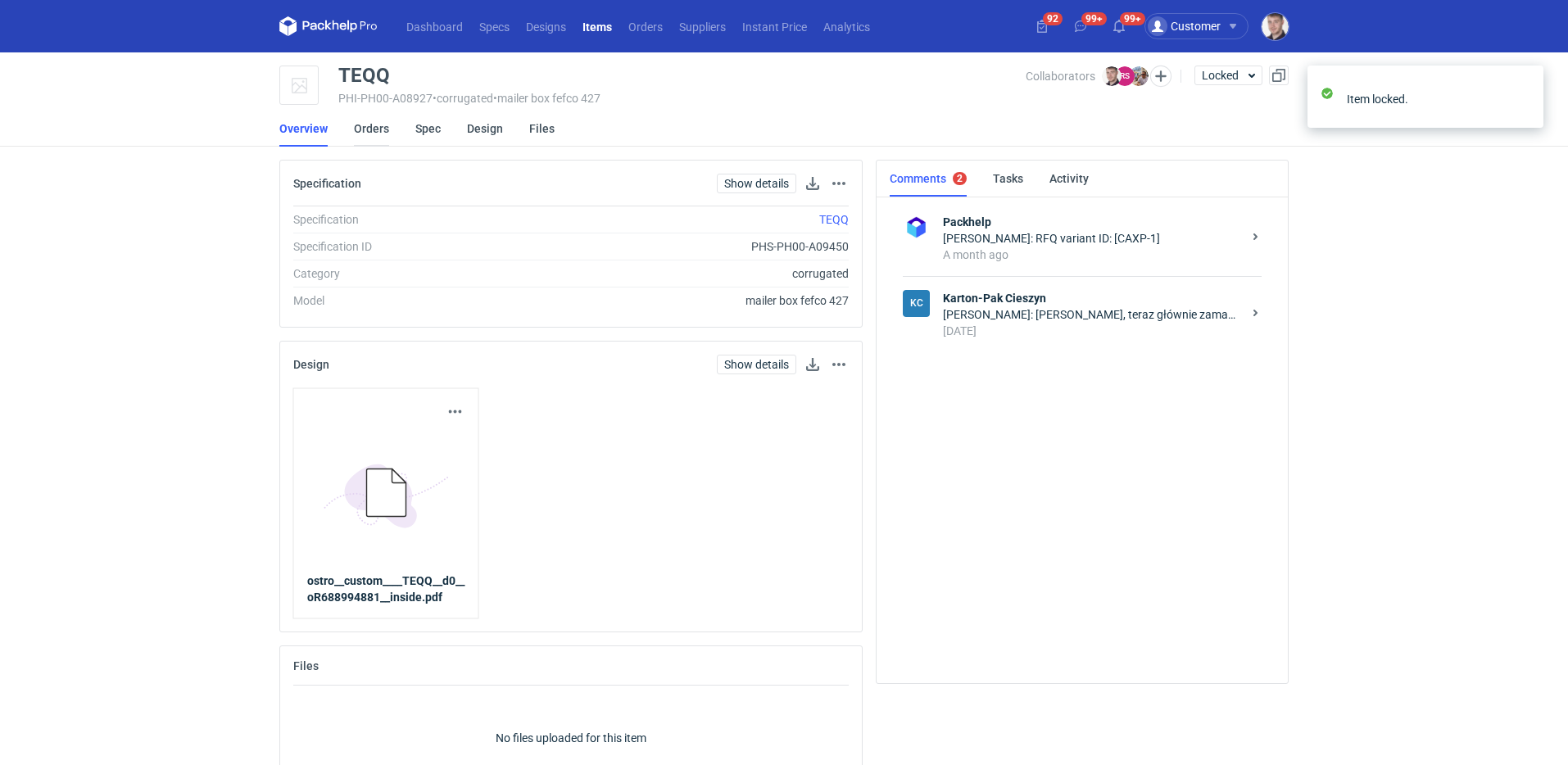
click at [369, 120] on link "Orders" at bounding box center [371, 128] width 35 height 36
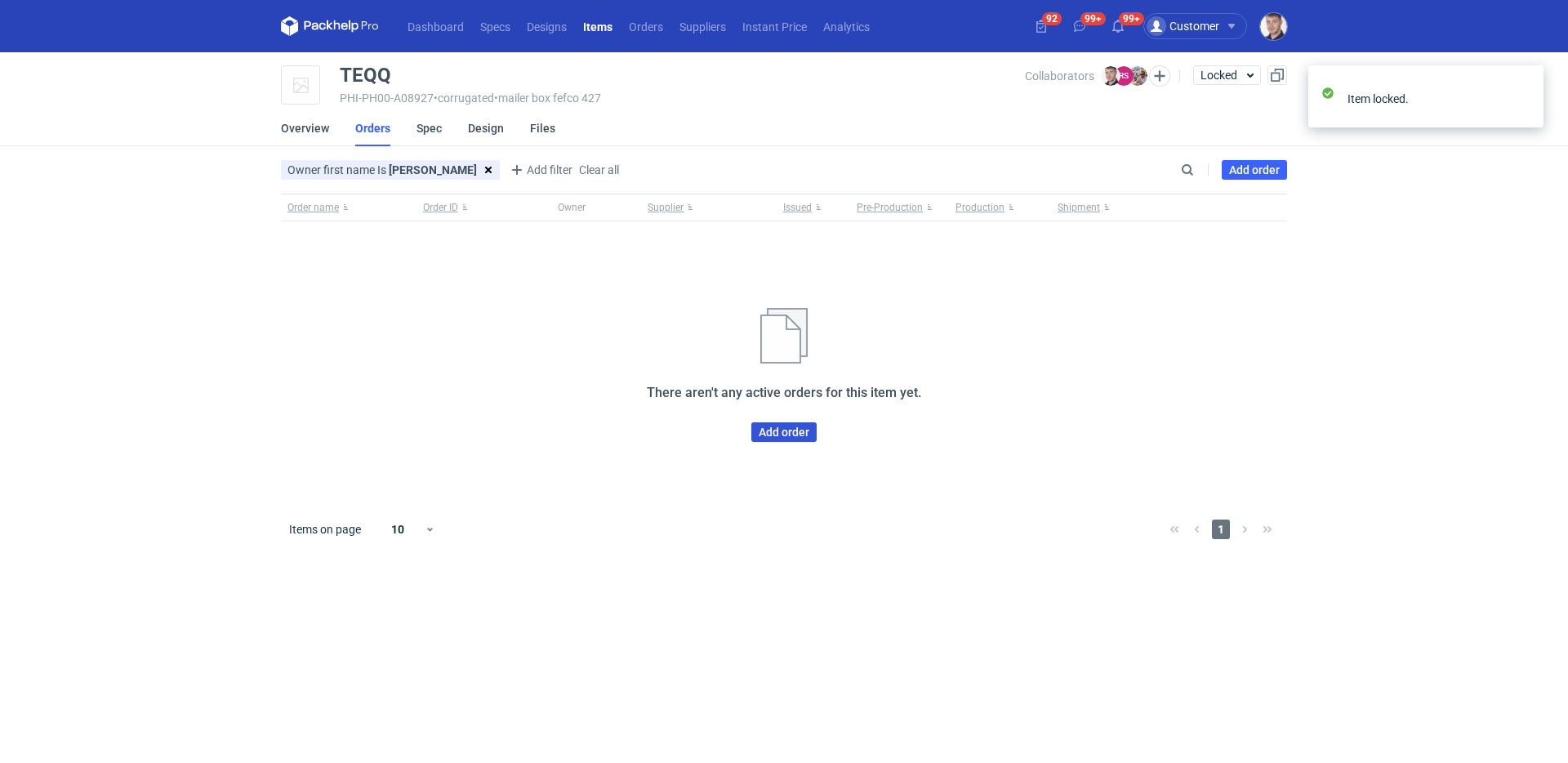
click at [804, 437] on link "Add order" at bounding box center [783, 432] width 65 height 20
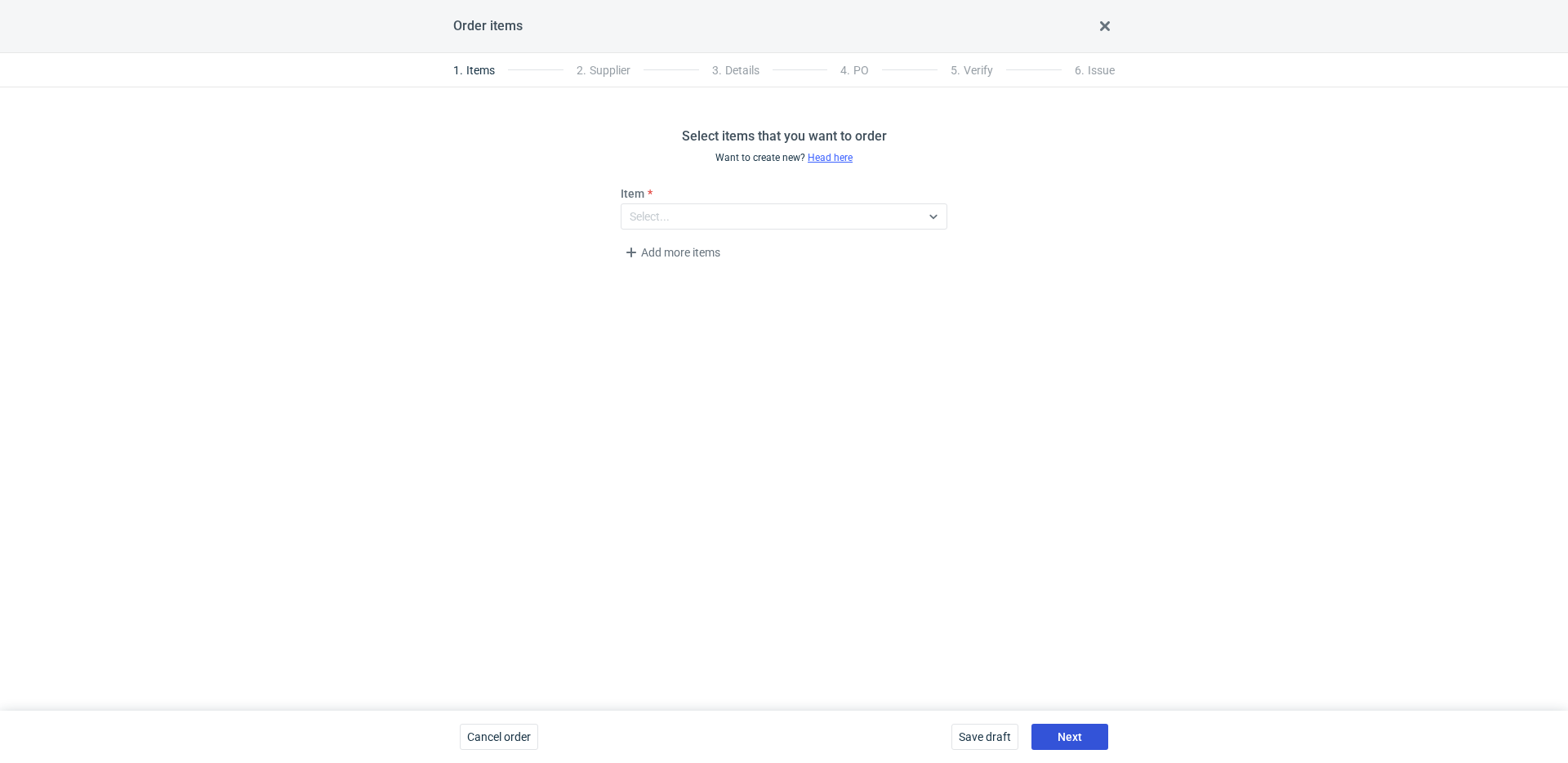
click at [1069, 745] on button "Next" at bounding box center [1069, 737] width 77 height 26
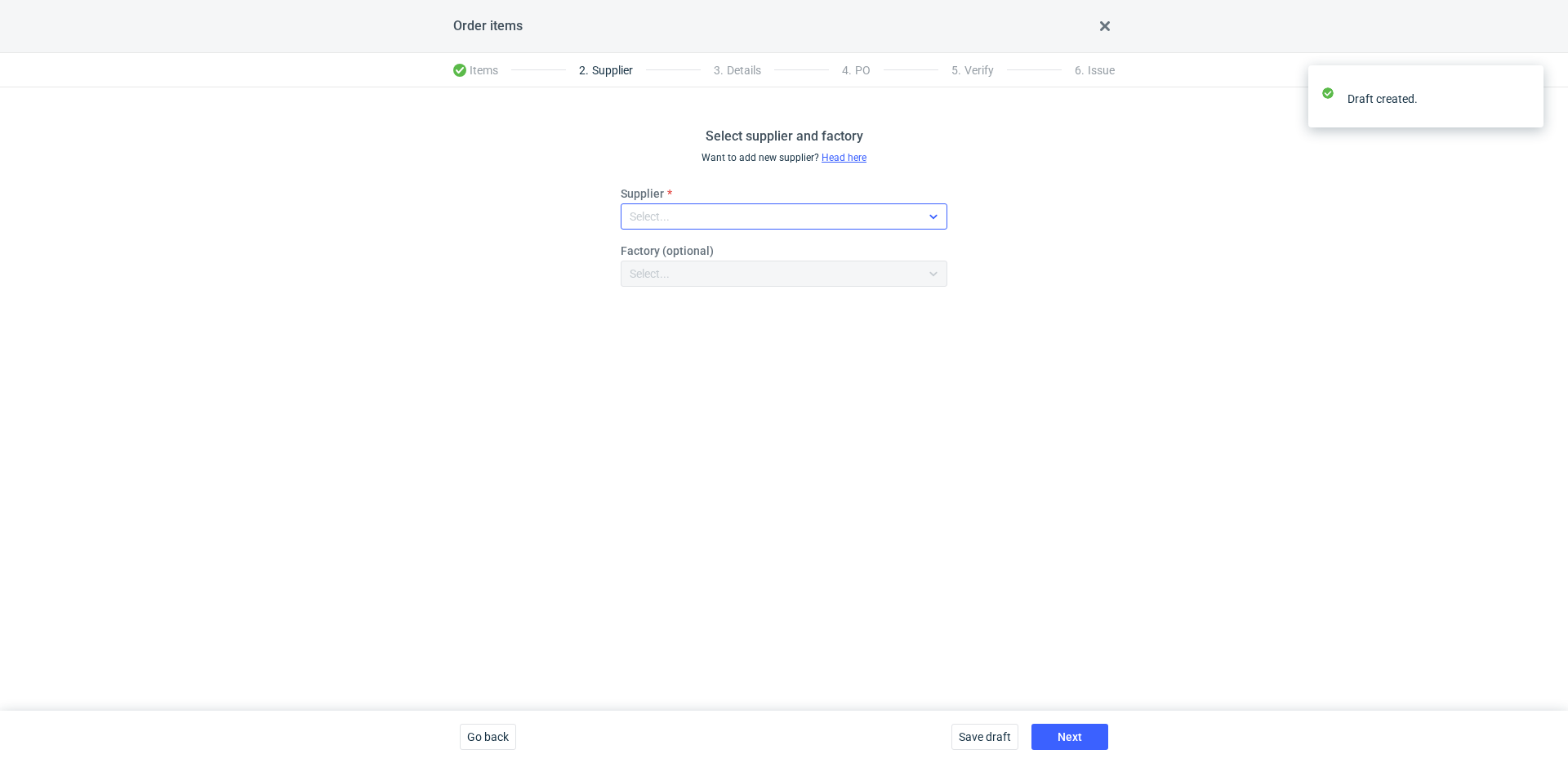
click at [699, 226] on div "Select..." at bounding box center [770, 216] width 299 height 22
type input "karton"
click at [695, 245] on div "Karton-Pak Cieszyn" at bounding box center [783, 253] width 313 height 22
click at [1075, 746] on button "Next" at bounding box center [1069, 737] width 77 height 26
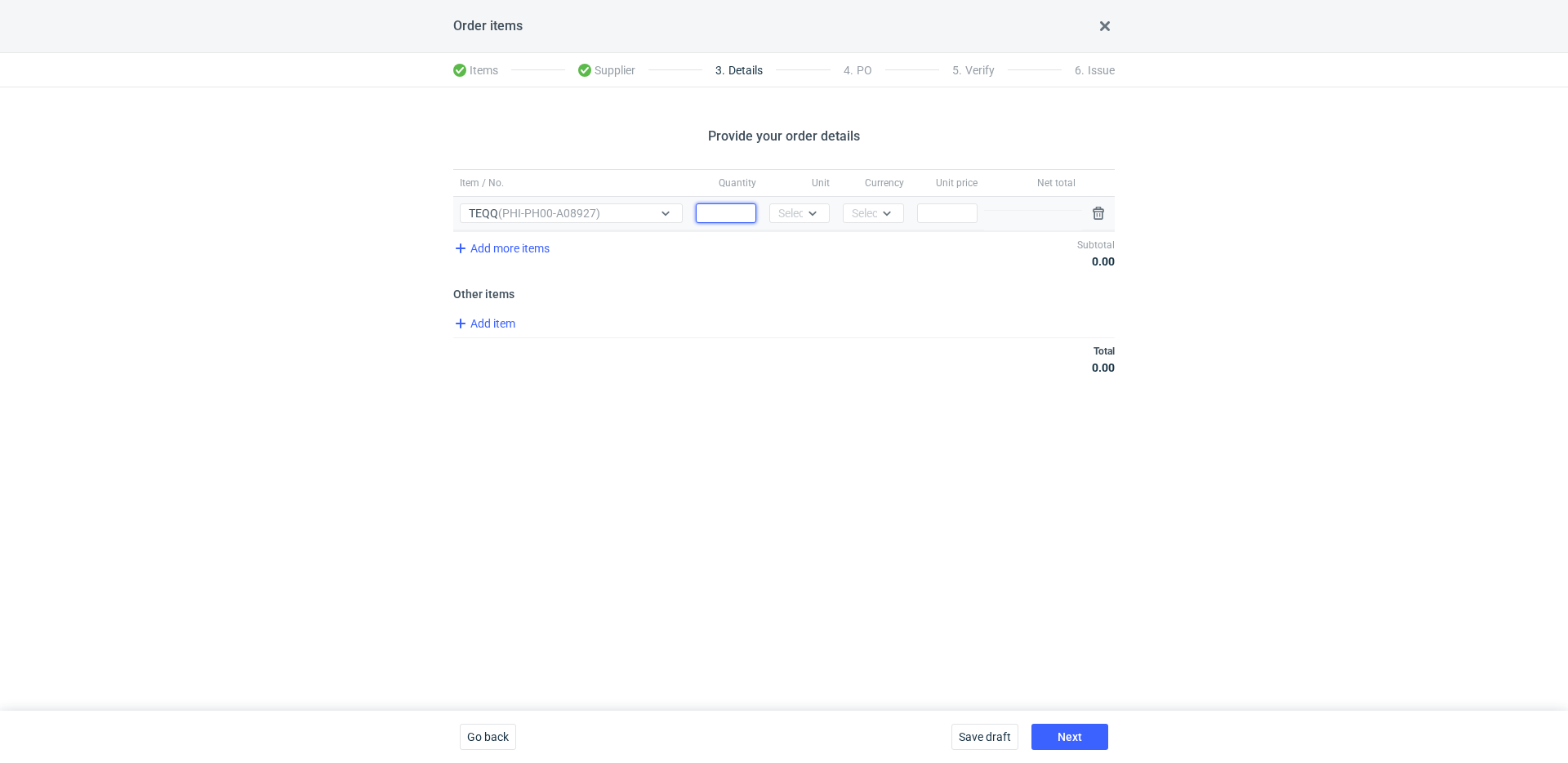
click at [705, 210] on input "Quantity" at bounding box center [726, 213] width 61 height 20
type input "1000"
drag, startPoint x: 798, startPoint y: 220, endPoint x: 797, endPoint y: 228, distance: 8.1
click at [797, 220] on div "Select..." at bounding box center [798, 213] width 40 height 17
click at [798, 236] on div "pcs kg m³ pgs" at bounding box center [802, 286] width 51 height 107
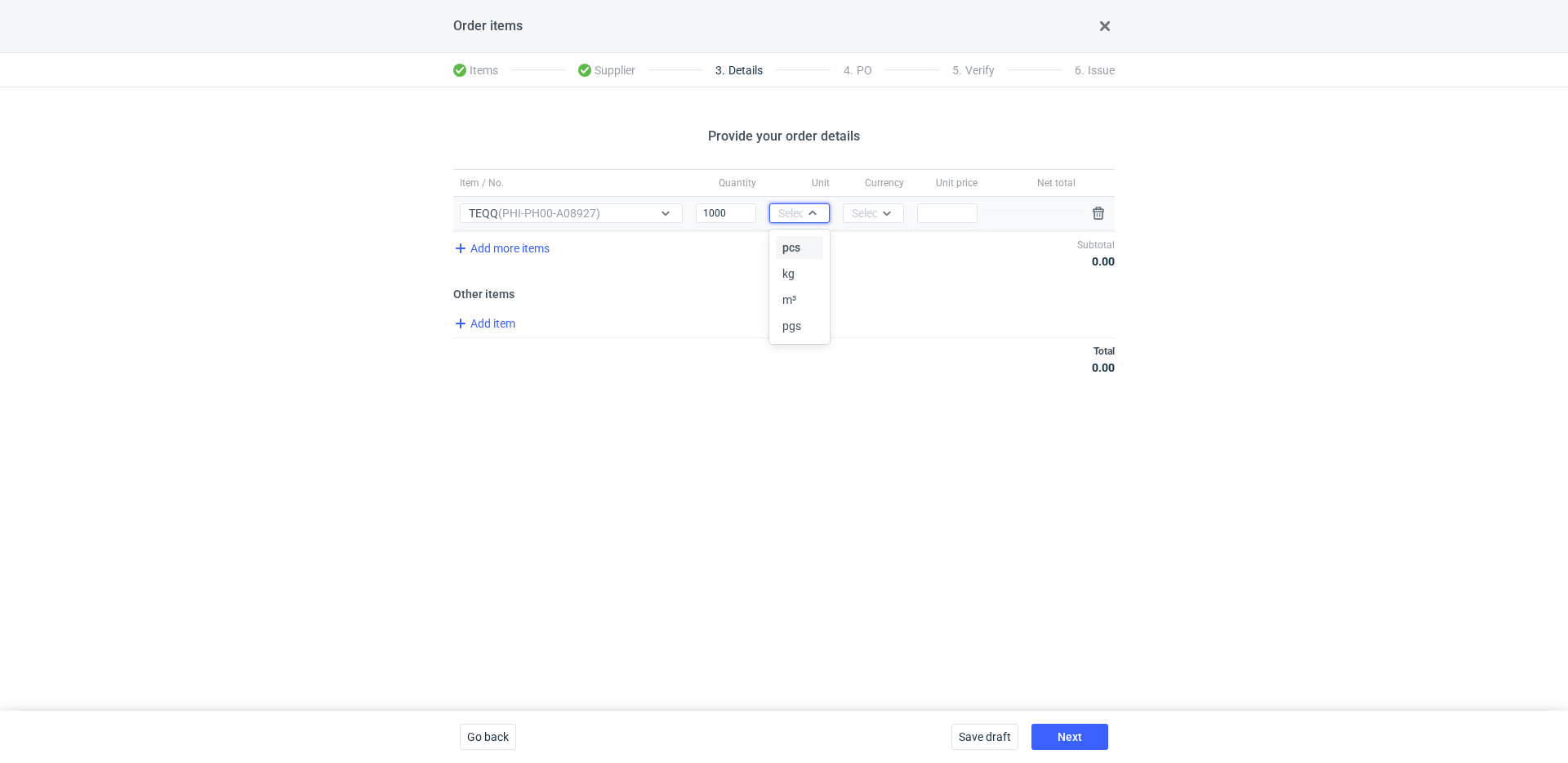
click at [823, 236] on div "pcs kg m³ pgs" at bounding box center [802, 286] width 51 height 107
click at [810, 244] on div "pcs" at bounding box center [799, 247] width 34 height 17
click at [874, 218] on div "Select..." at bounding box center [871, 213] width 40 height 17
click at [876, 243] on span "PLN" at bounding box center [866, 247] width 22 height 17
click at [932, 211] on input "Price" at bounding box center [947, 213] width 61 height 20
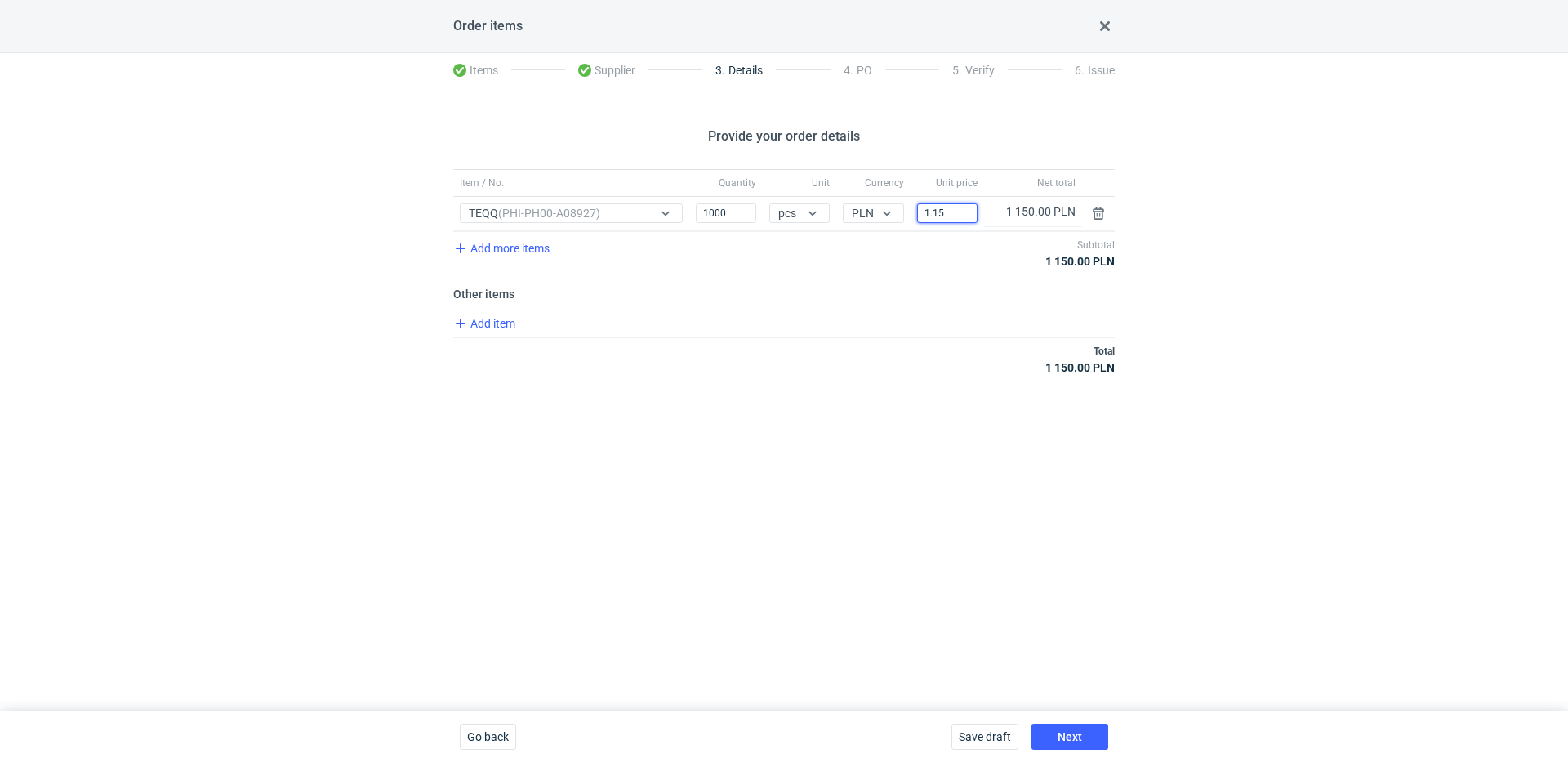
type input "1.15"
click at [503, 312] on div "Item / No. Quantity Unit Currency Unit price Net total Item / No. TEQQ (PHI-PH0…" at bounding box center [783, 281] width 661 height 225
click at [495, 318] on span "Add item" at bounding box center [484, 323] width 66 height 20
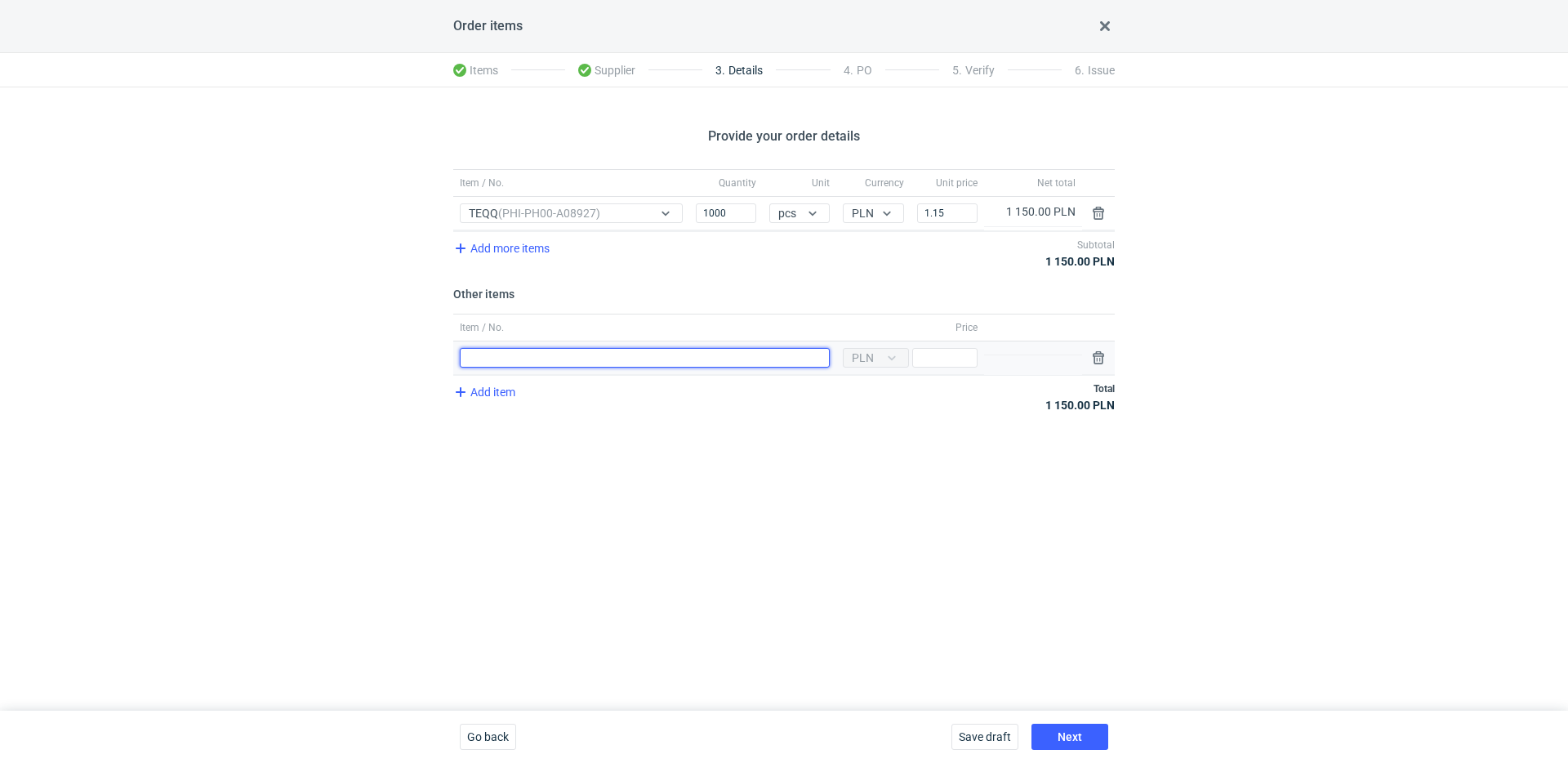
click at [579, 357] on input "Item / No." at bounding box center [644, 358] width 370 height 20
type input "narzędzia"
click at [981, 352] on div "Currency PLN Price" at bounding box center [909, 359] width 147 height 33
click at [975, 354] on input "Price" at bounding box center [944, 358] width 65 height 20
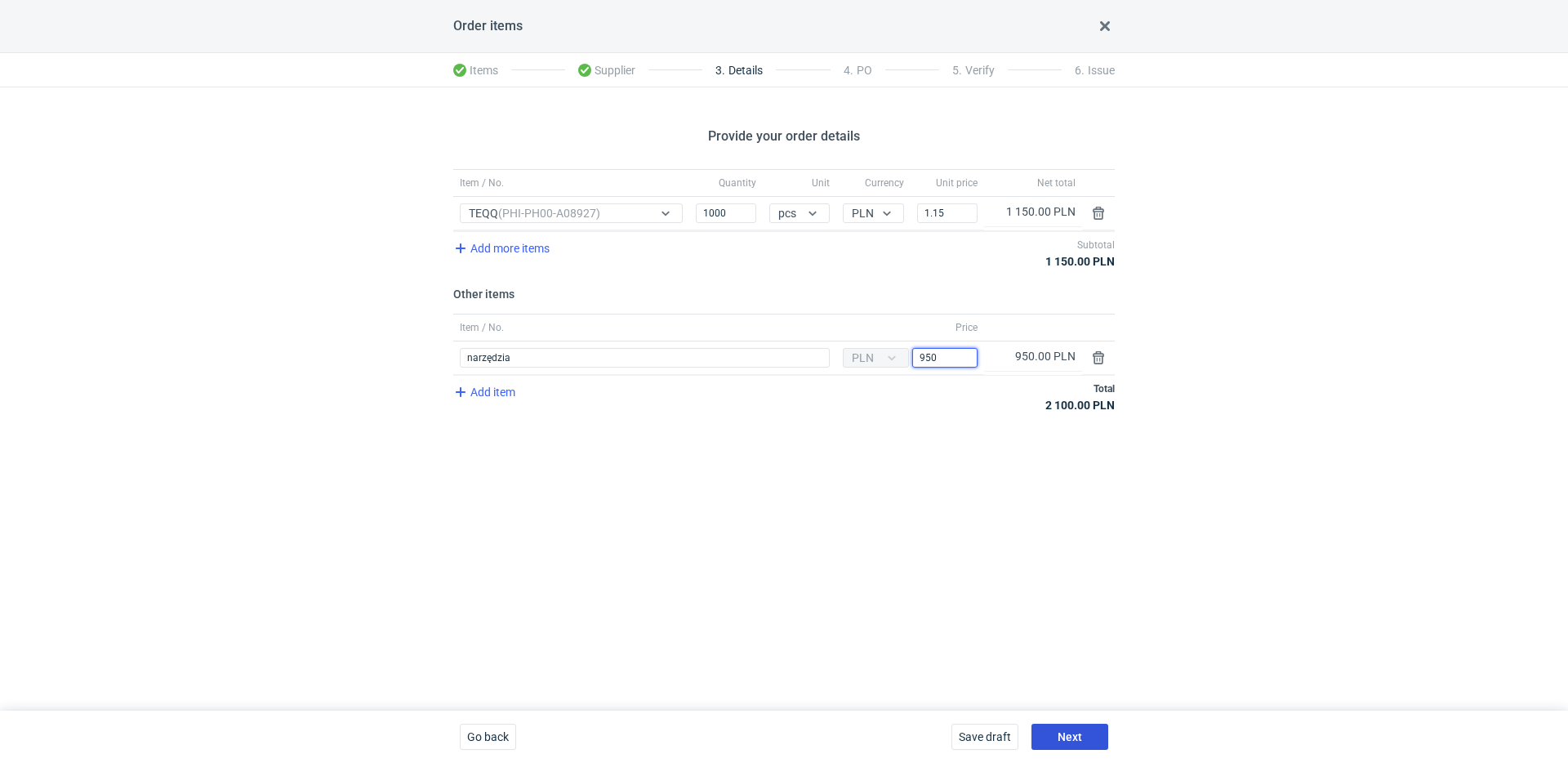
type input "950"
click at [1084, 732] on button "Next" at bounding box center [1069, 737] width 77 height 26
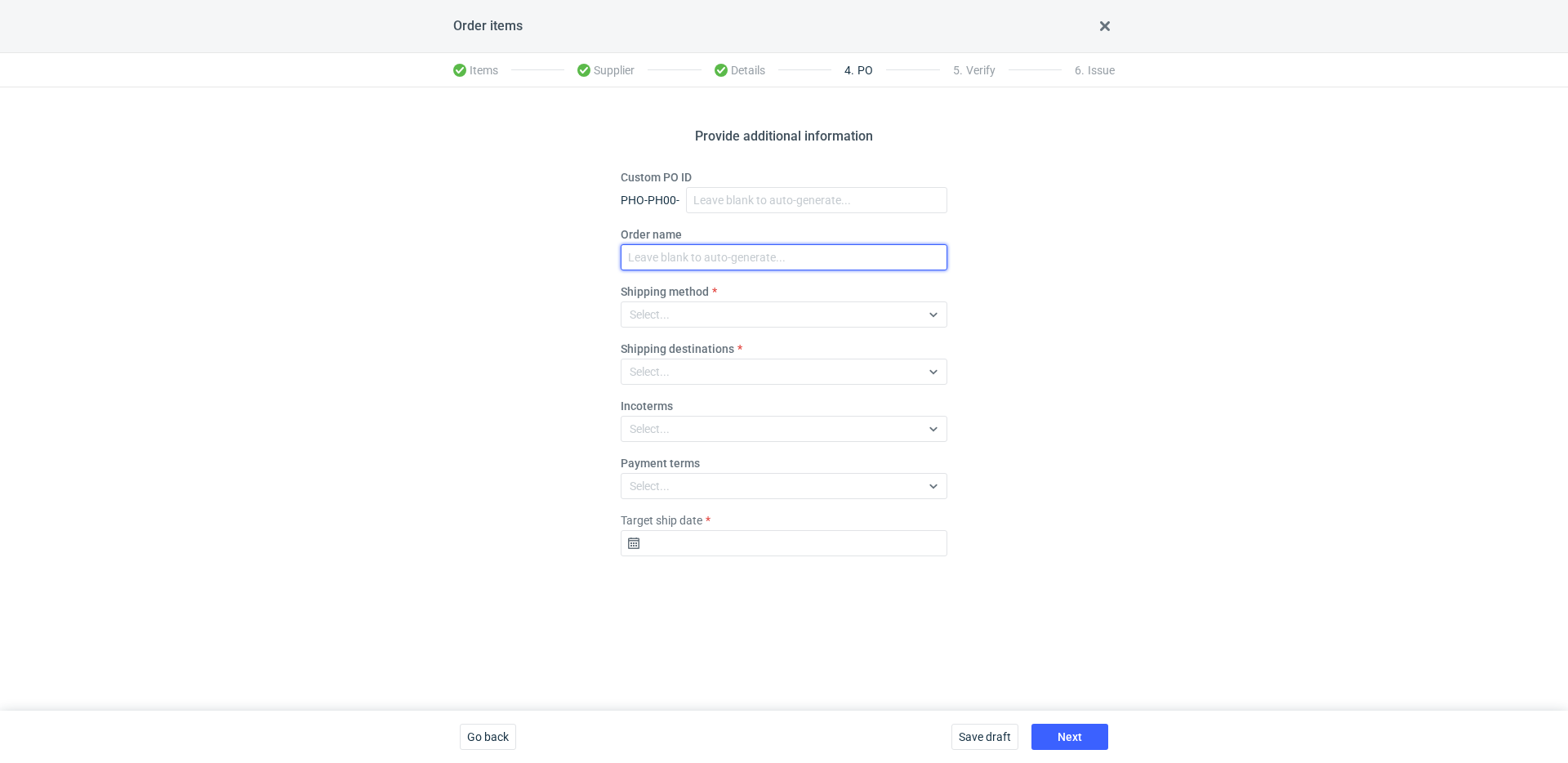
click at [686, 249] on input "Order name" at bounding box center [784, 257] width 327 height 26
paste input "R688994881"
type input "R688994881_TEQQ"
click at [701, 315] on div "Select..." at bounding box center [770, 314] width 299 height 22
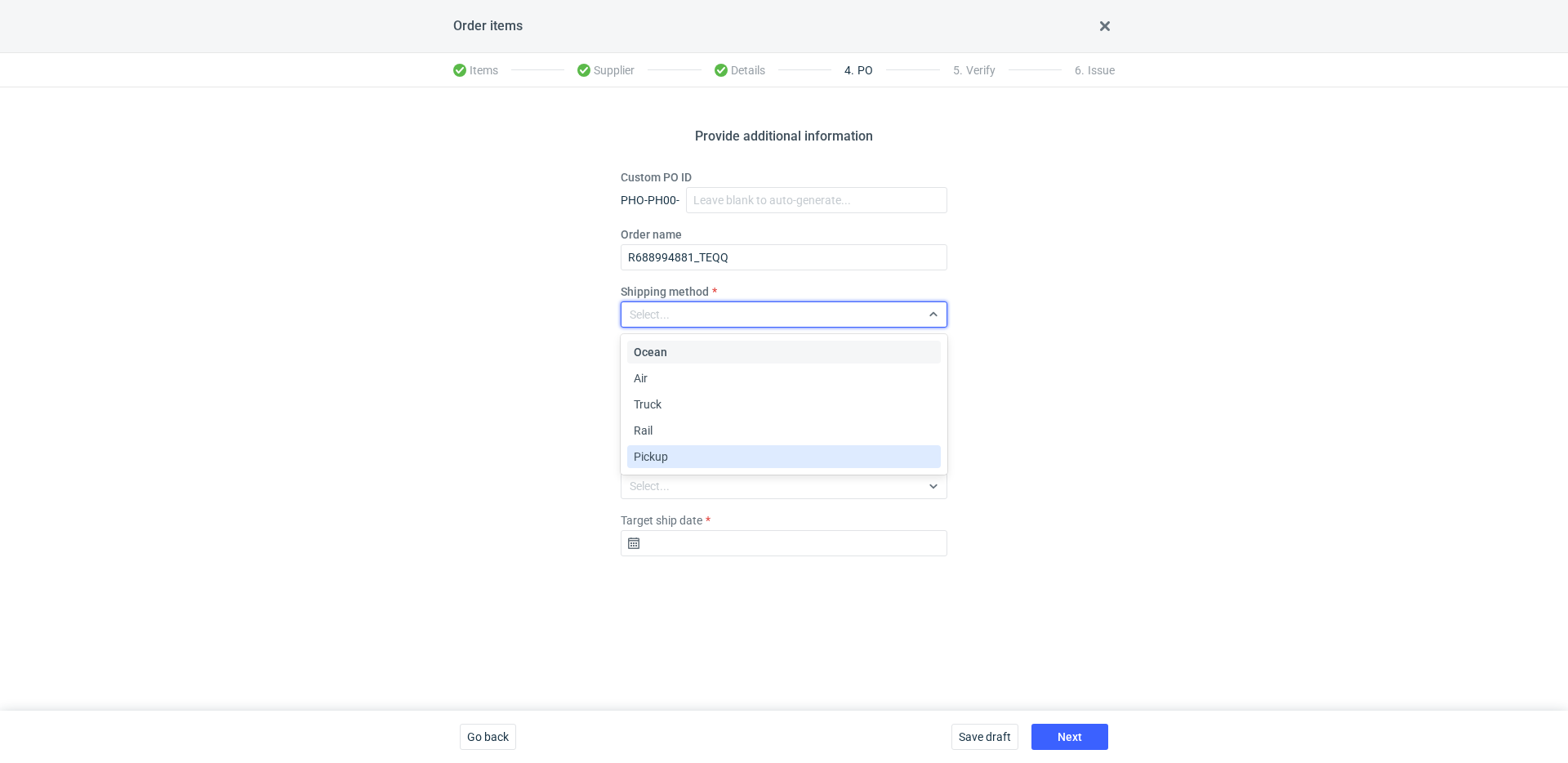
click at [666, 453] on span "Pickup" at bounding box center [650, 456] width 34 height 17
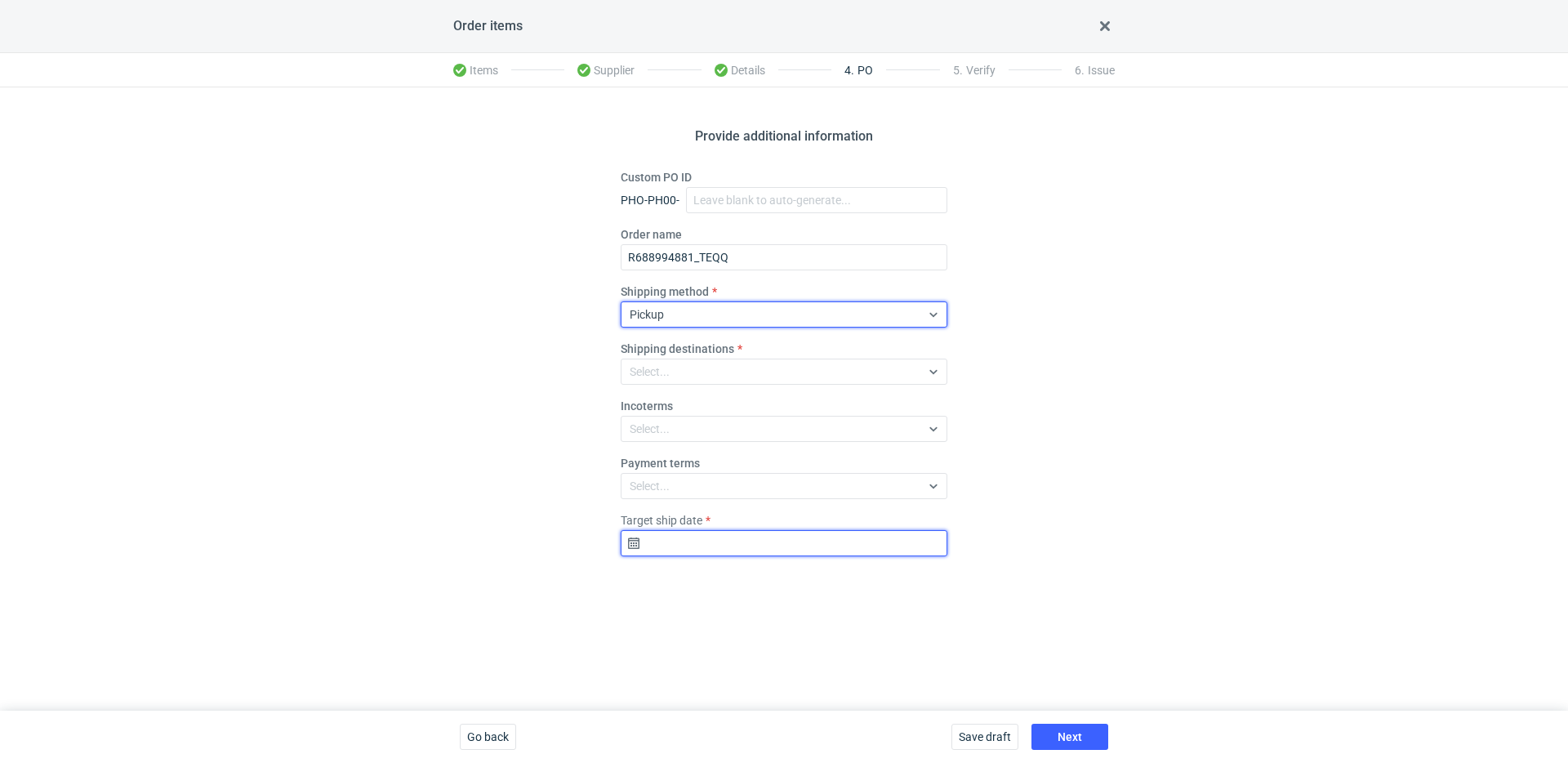
click at [699, 533] on input "Target ship date" at bounding box center [784, 543] width 327 height 26
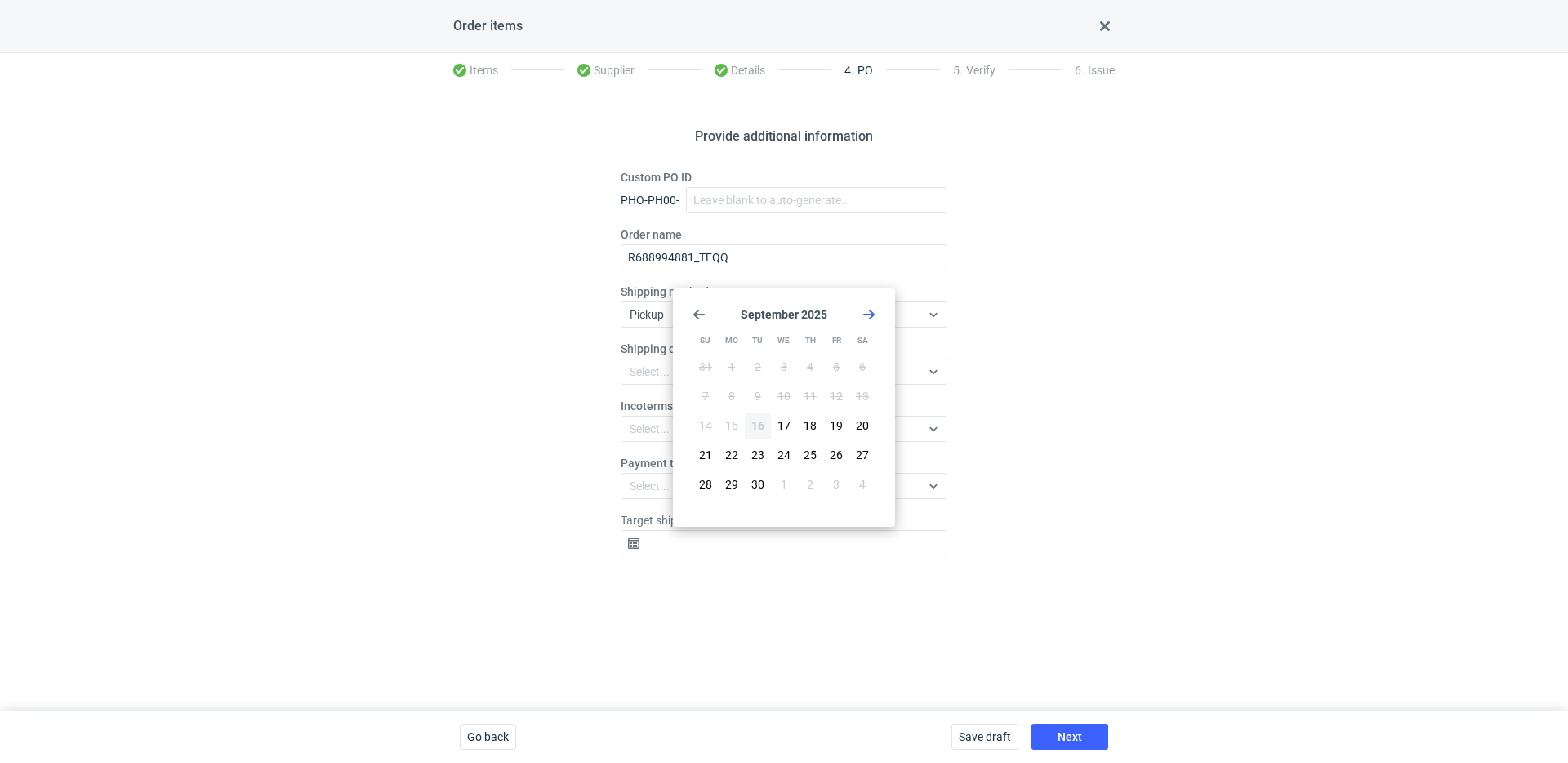
click at [873, 310] on icon "Go forward 1 month" at bounding box center [868, 314] width 13 height 13
click at [759, 394] on span "7" at bounding box center [758, 396] width 7 height 17
type input "2025-10-07"
click at [1053, 728] on button "Next" at bounding box center [1069, 737] width 77 height 26
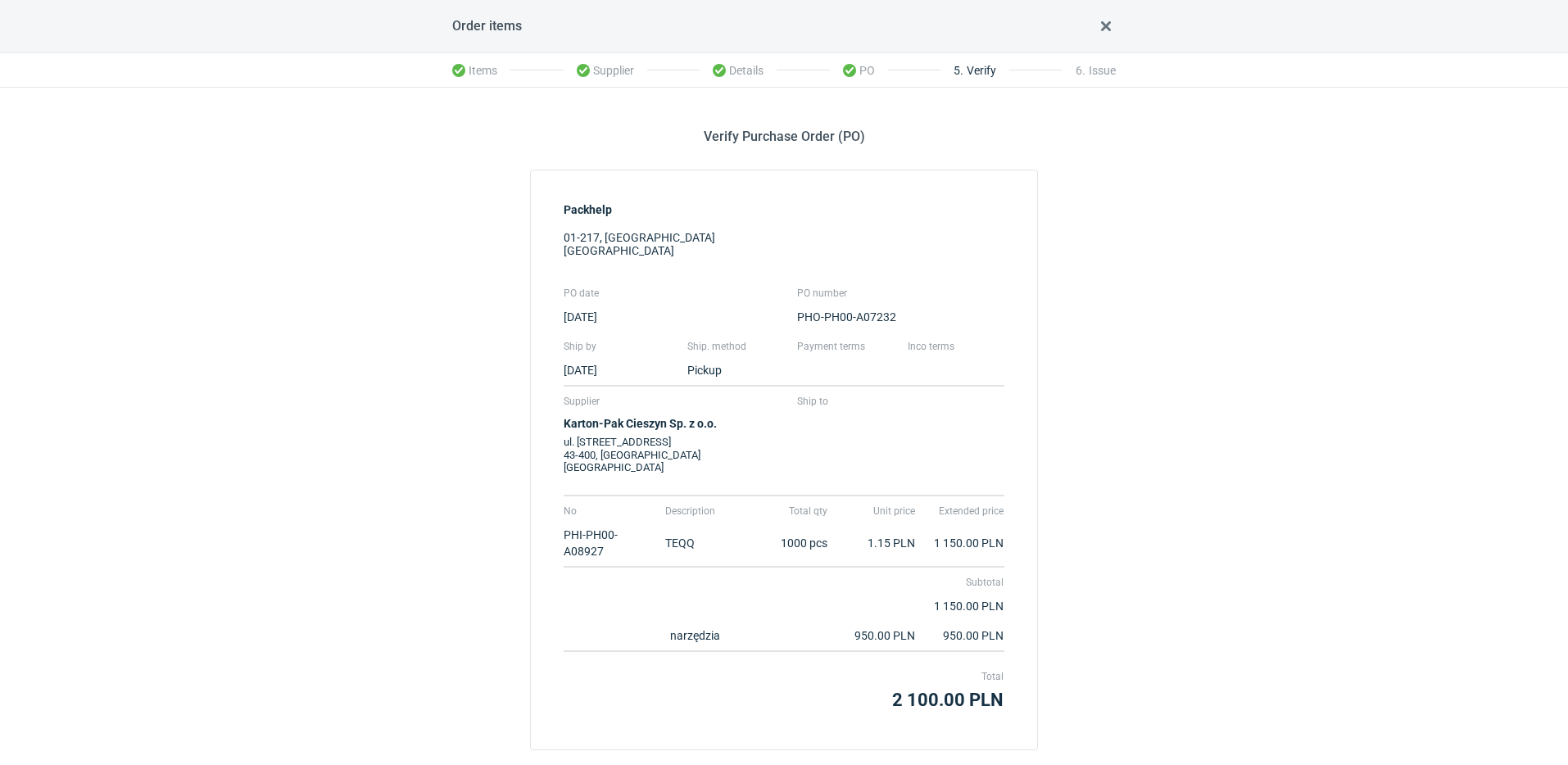
scroll to position [98, 0]
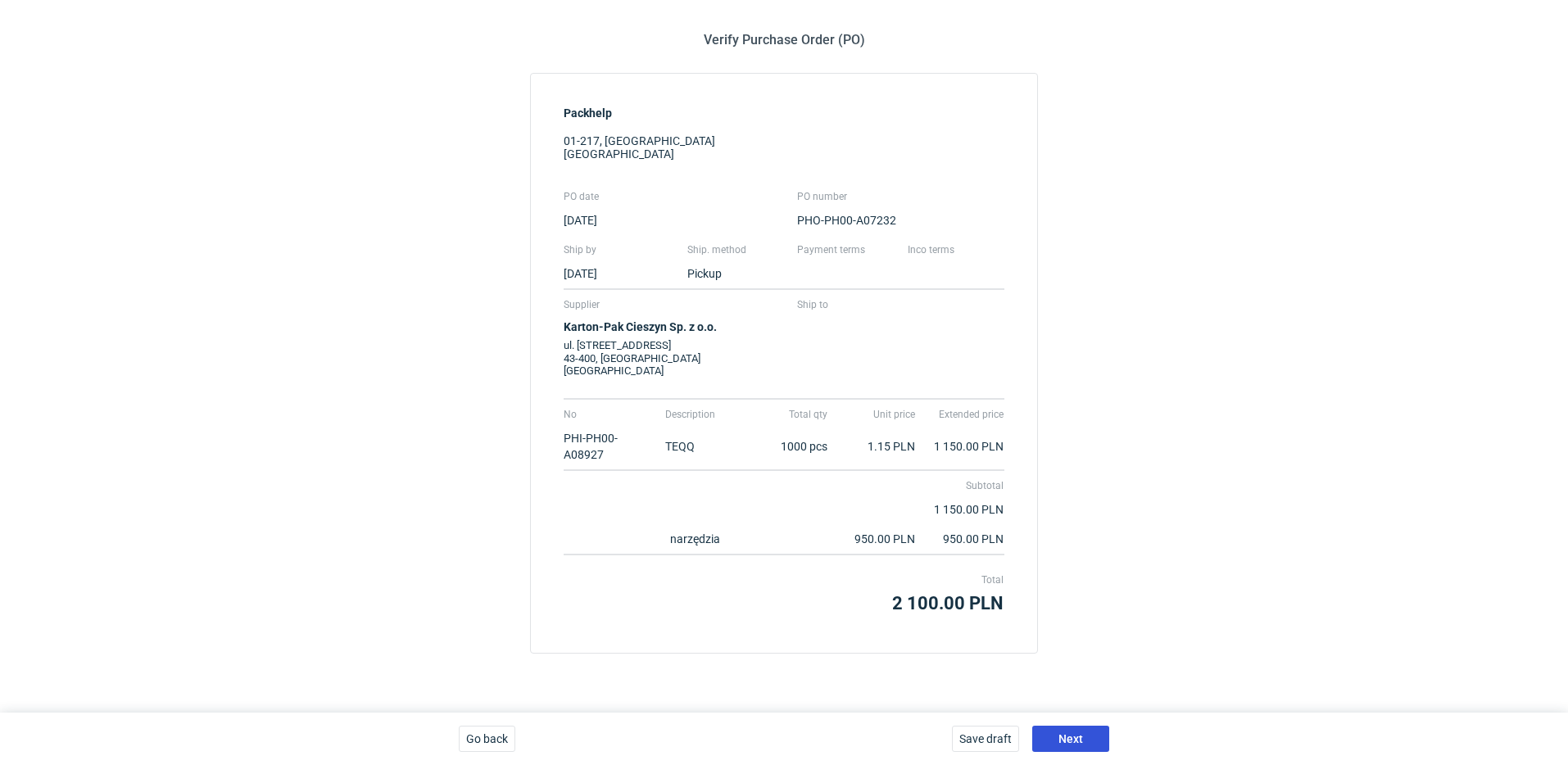
click at [1097, 750] on button "Next" at bounding box center [1070, 739] width 77 height 26
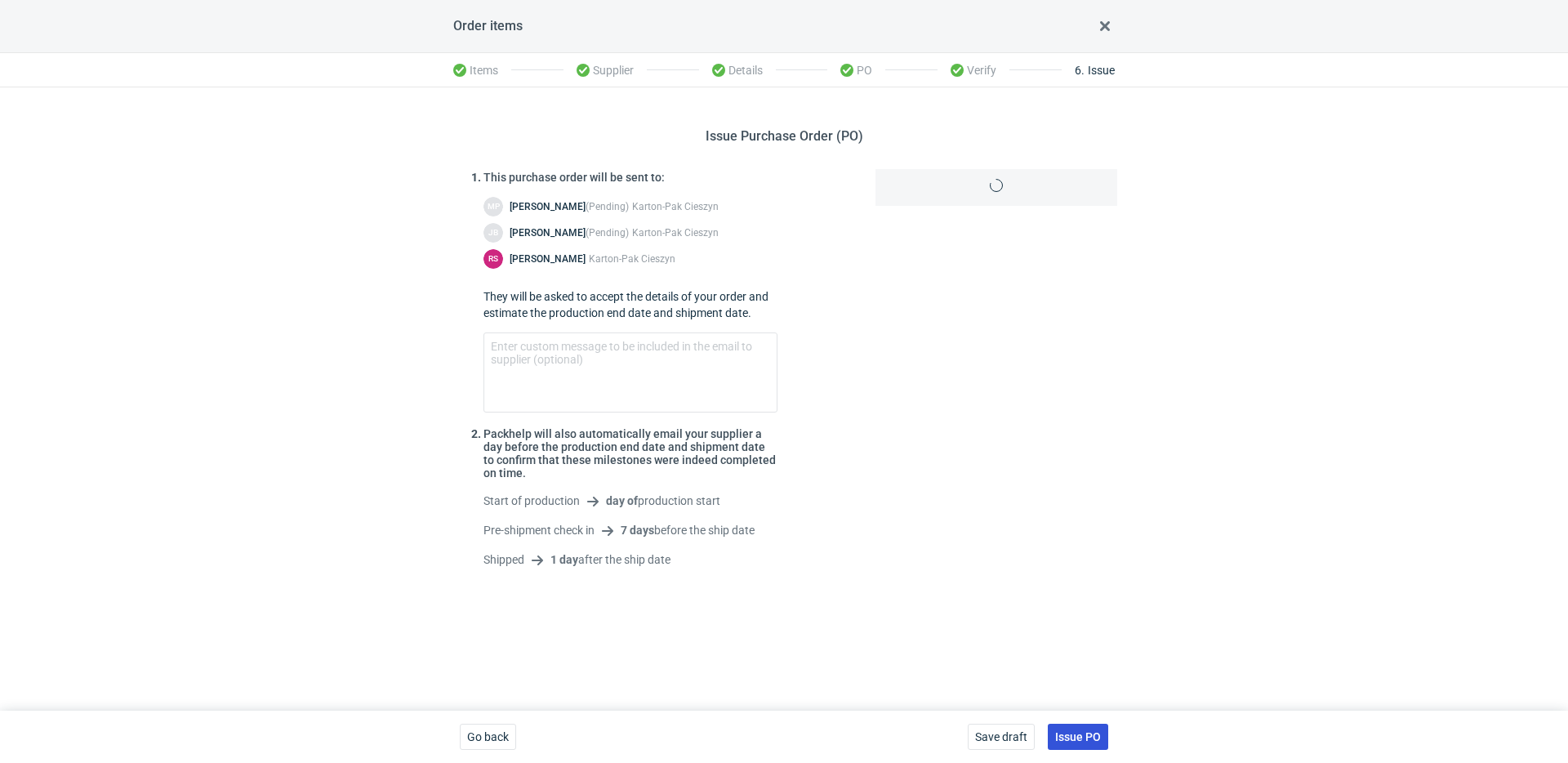
click at [1096, 742] on span "Issue PO" at bounding box center [1078, 738] width 46 height 12
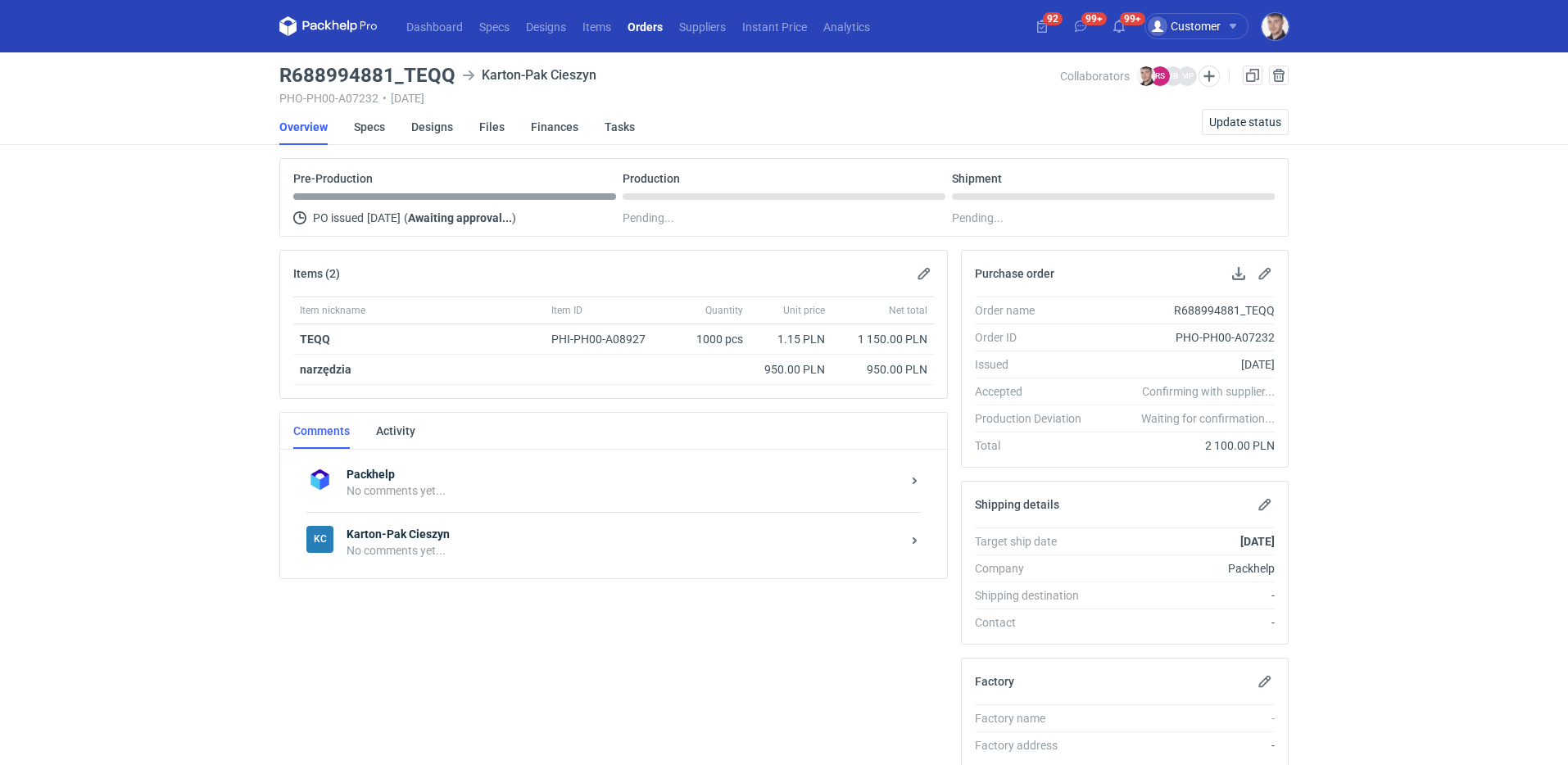
click at [647, 31] on link "Orders" at bounding box center [644, 26] width 52 height 20
